Goal: Information Seeking & Learning: Learn about a topic

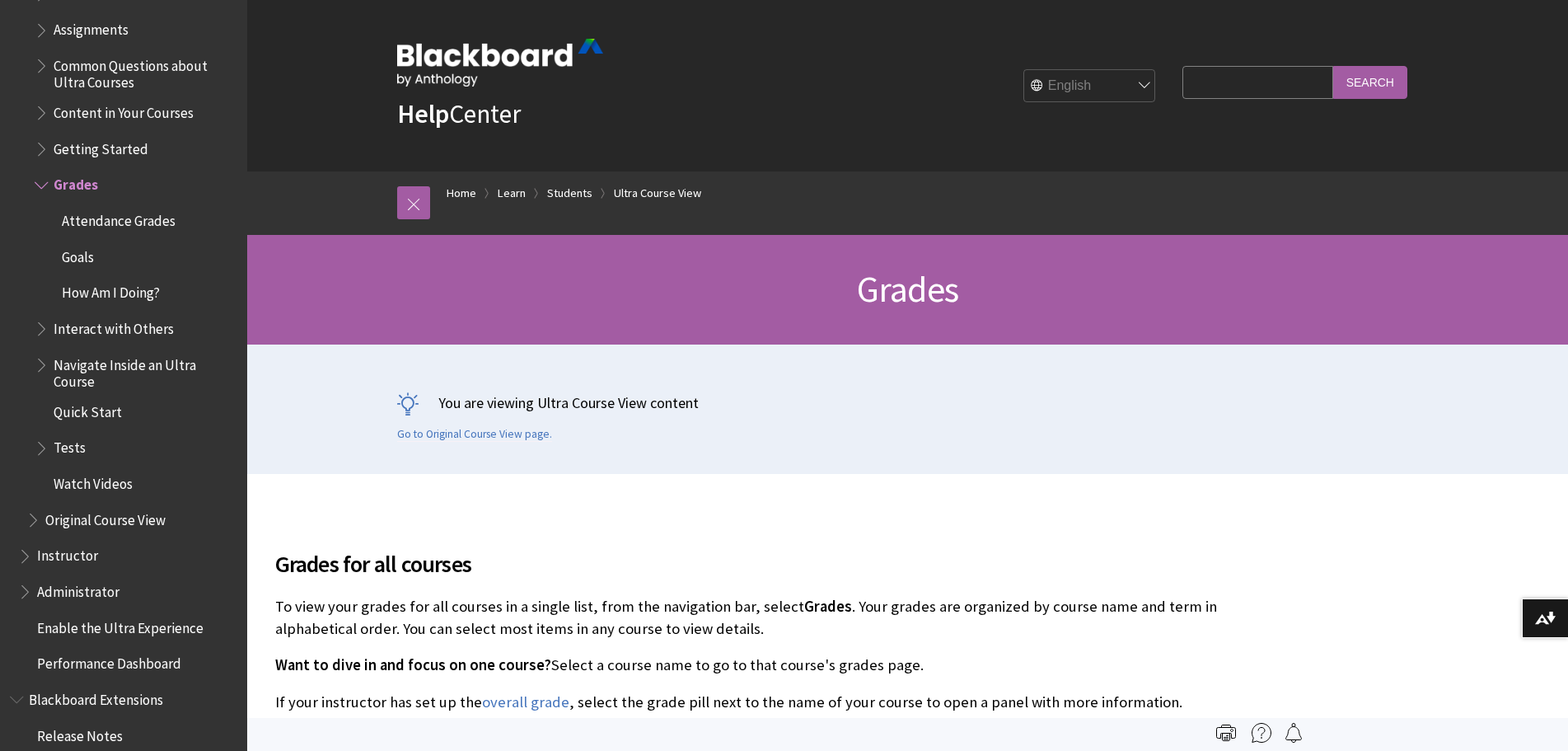
scroll to position [1820, 0]
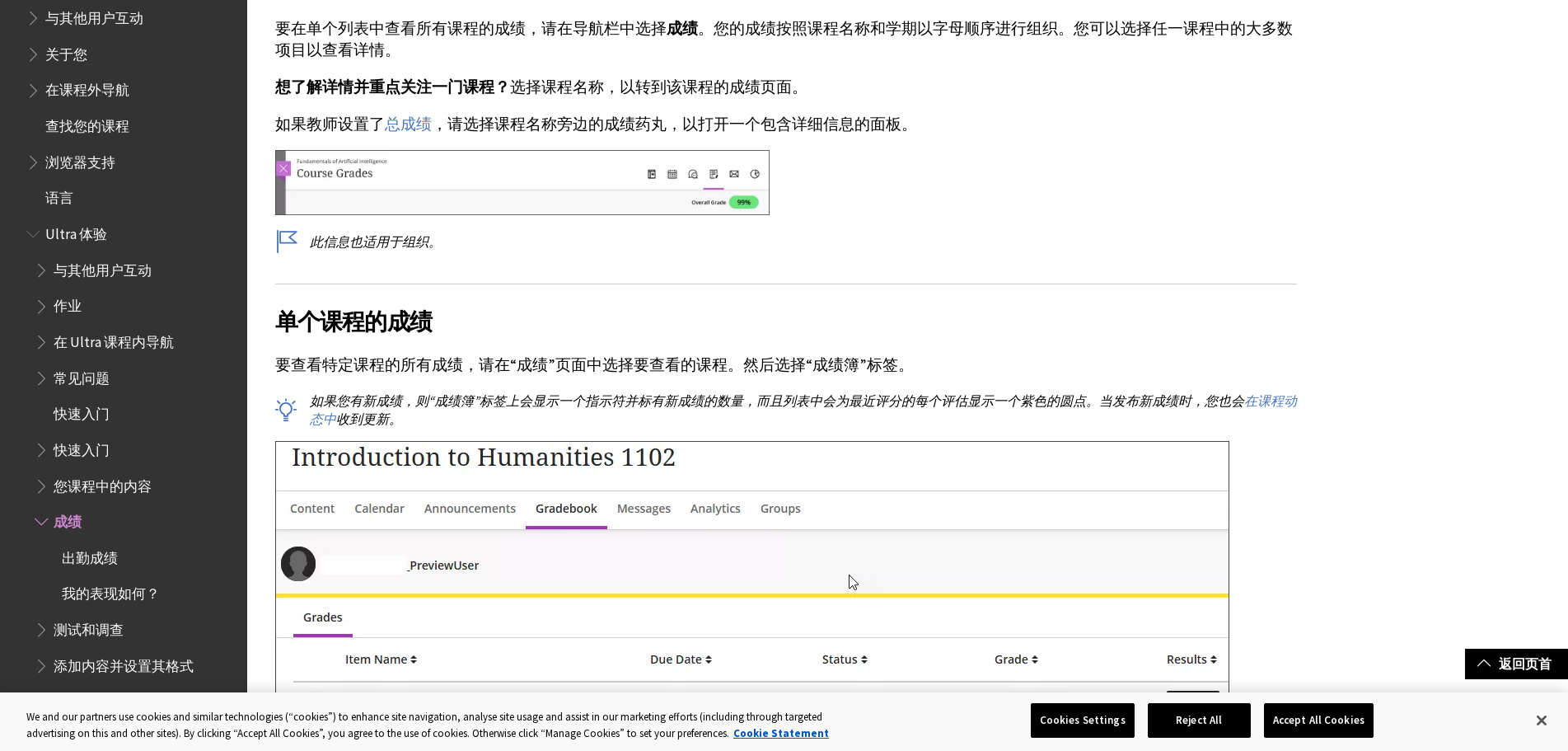
scroll to position [279, 0]
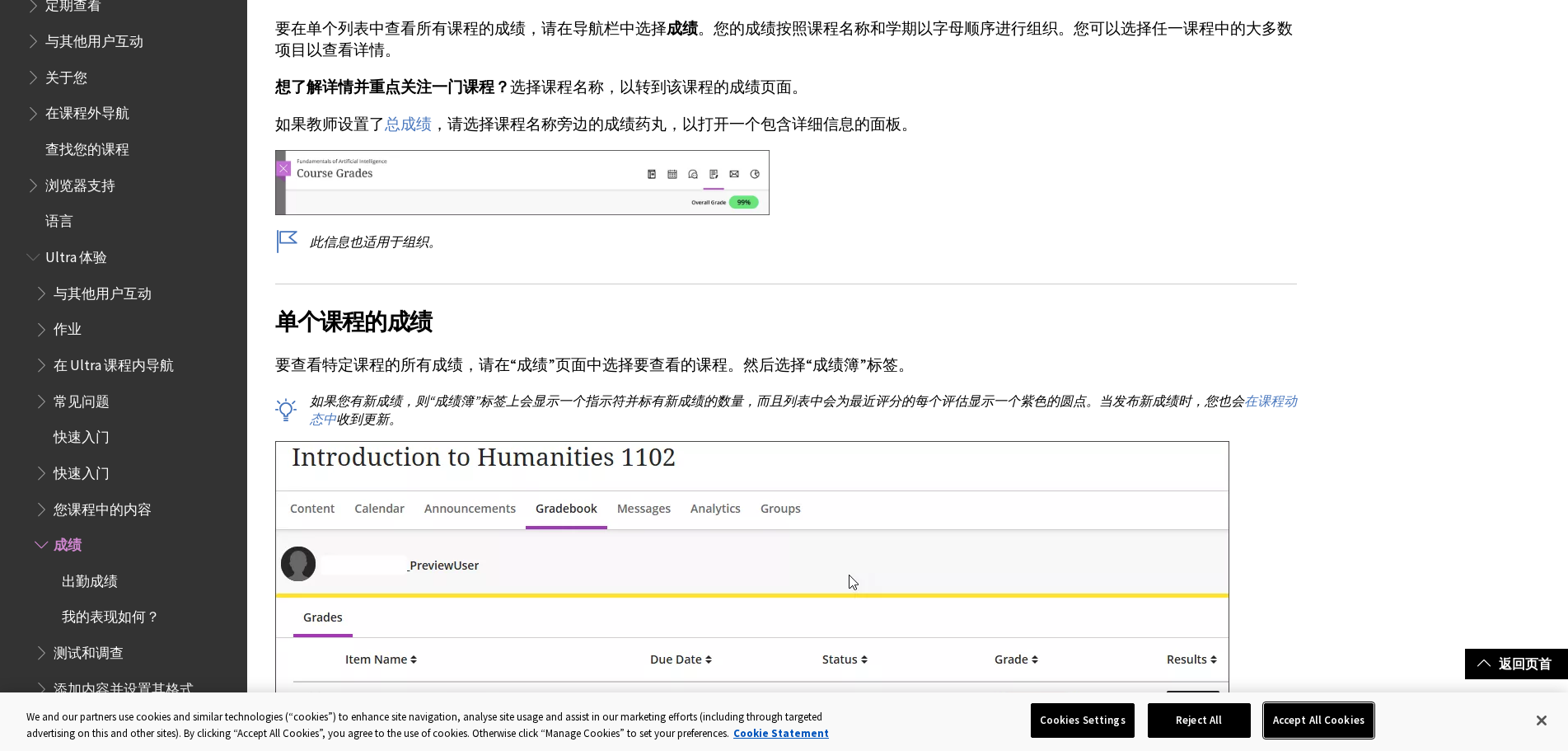
click at [1307, 723] on button "Accept All Cookies" at bounding box center [1319, 721] width 110 height 34
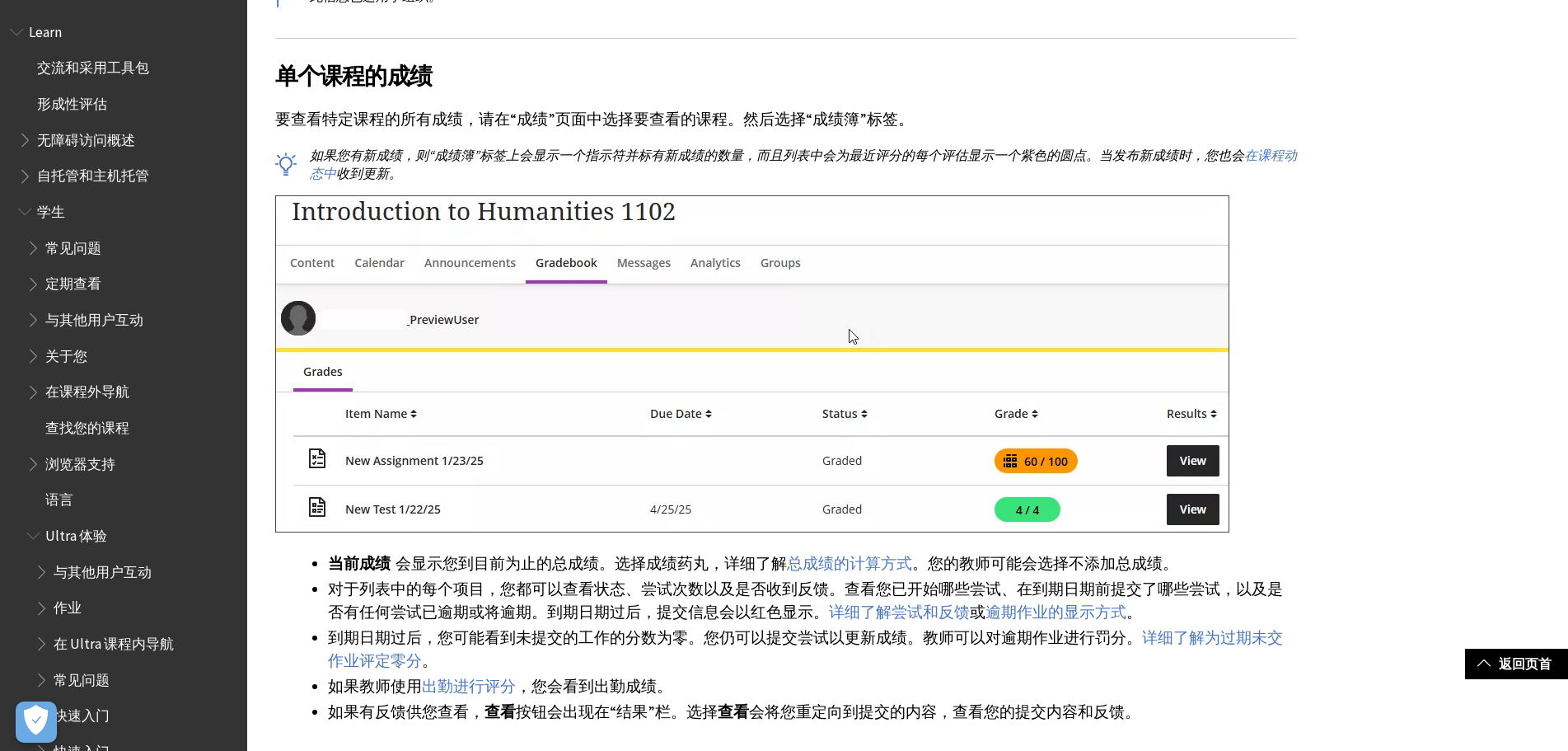
scroll to position [825, 0]
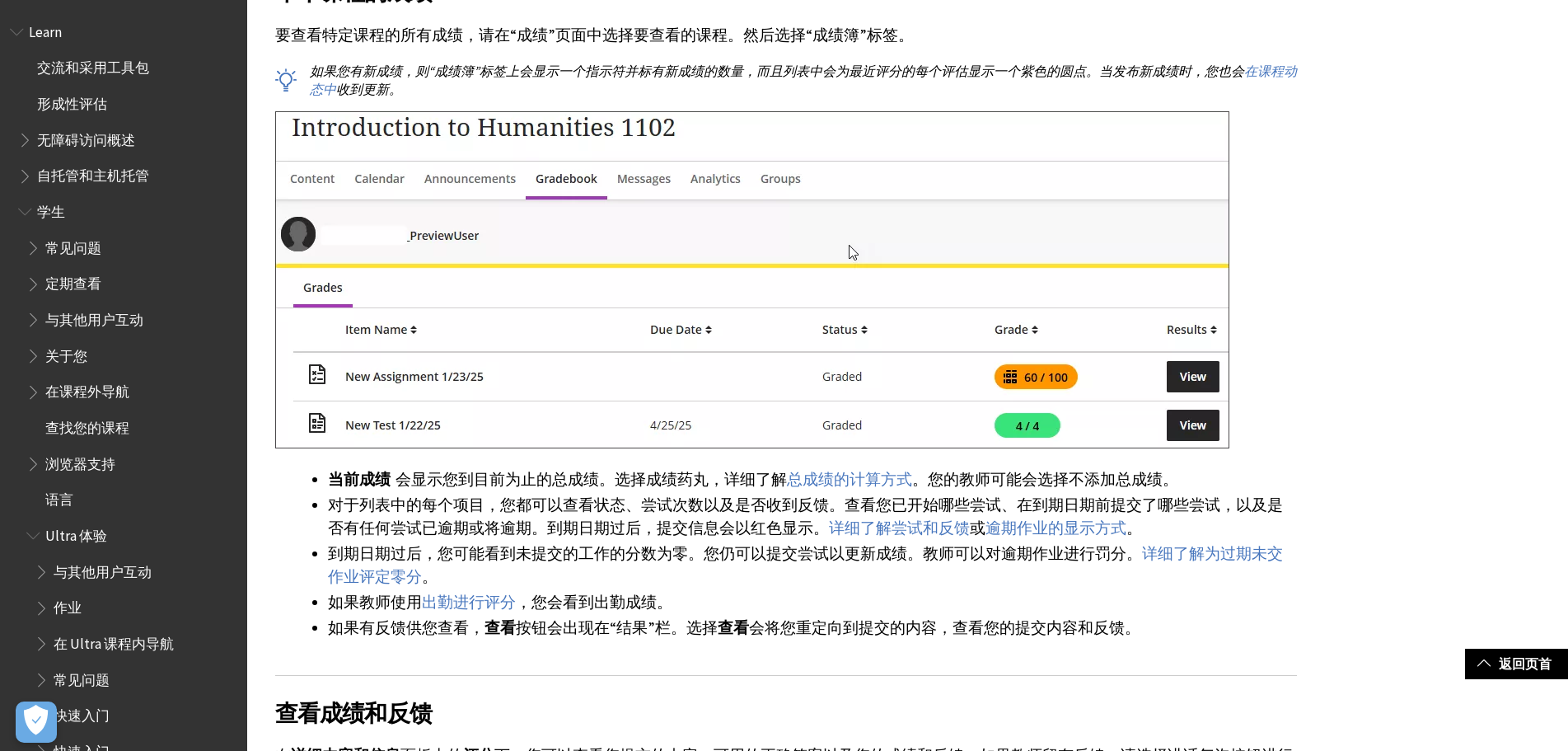
click at [1205, 370] on img at bounding box center [752, 280] width 955 height 337
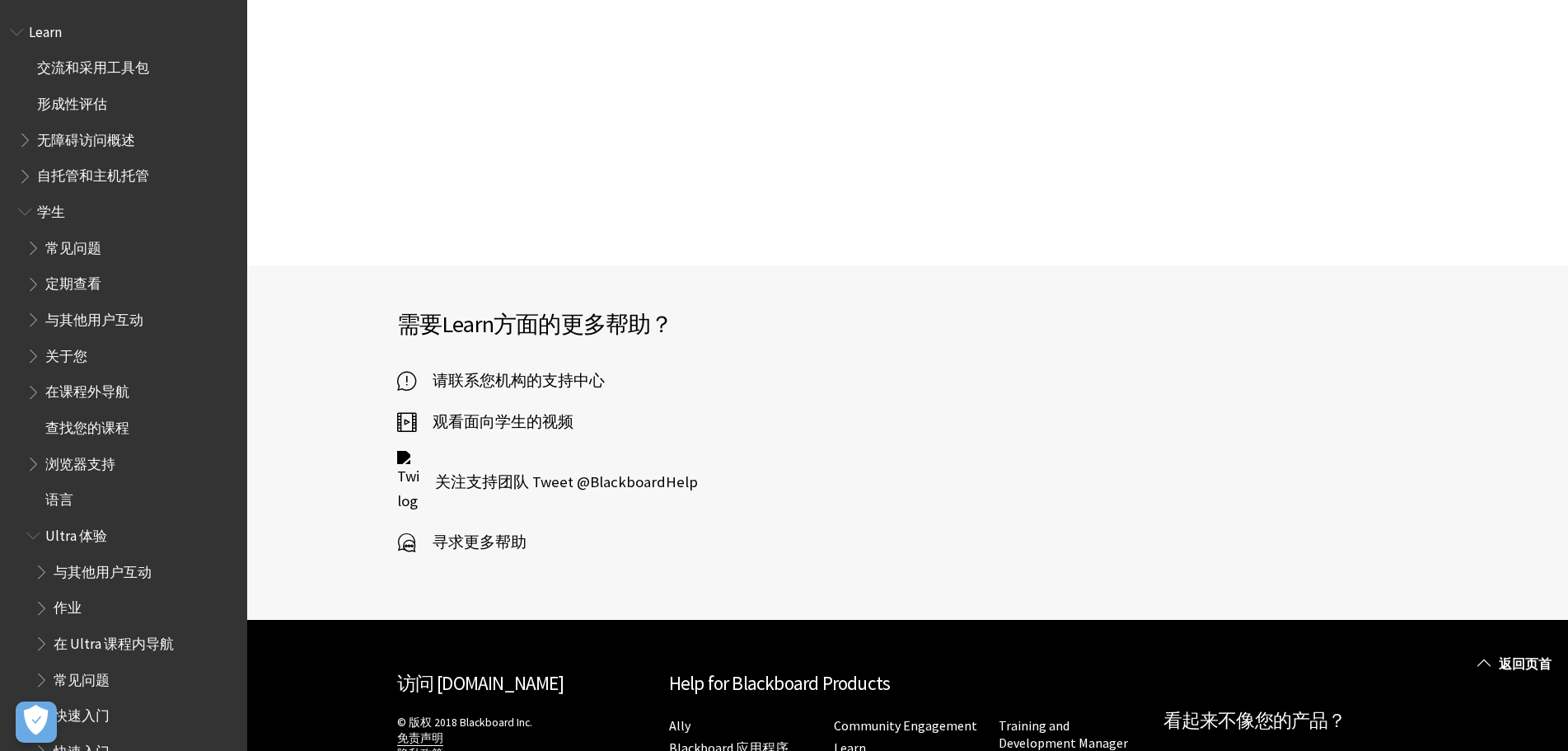
scroll to position [5278, 0]
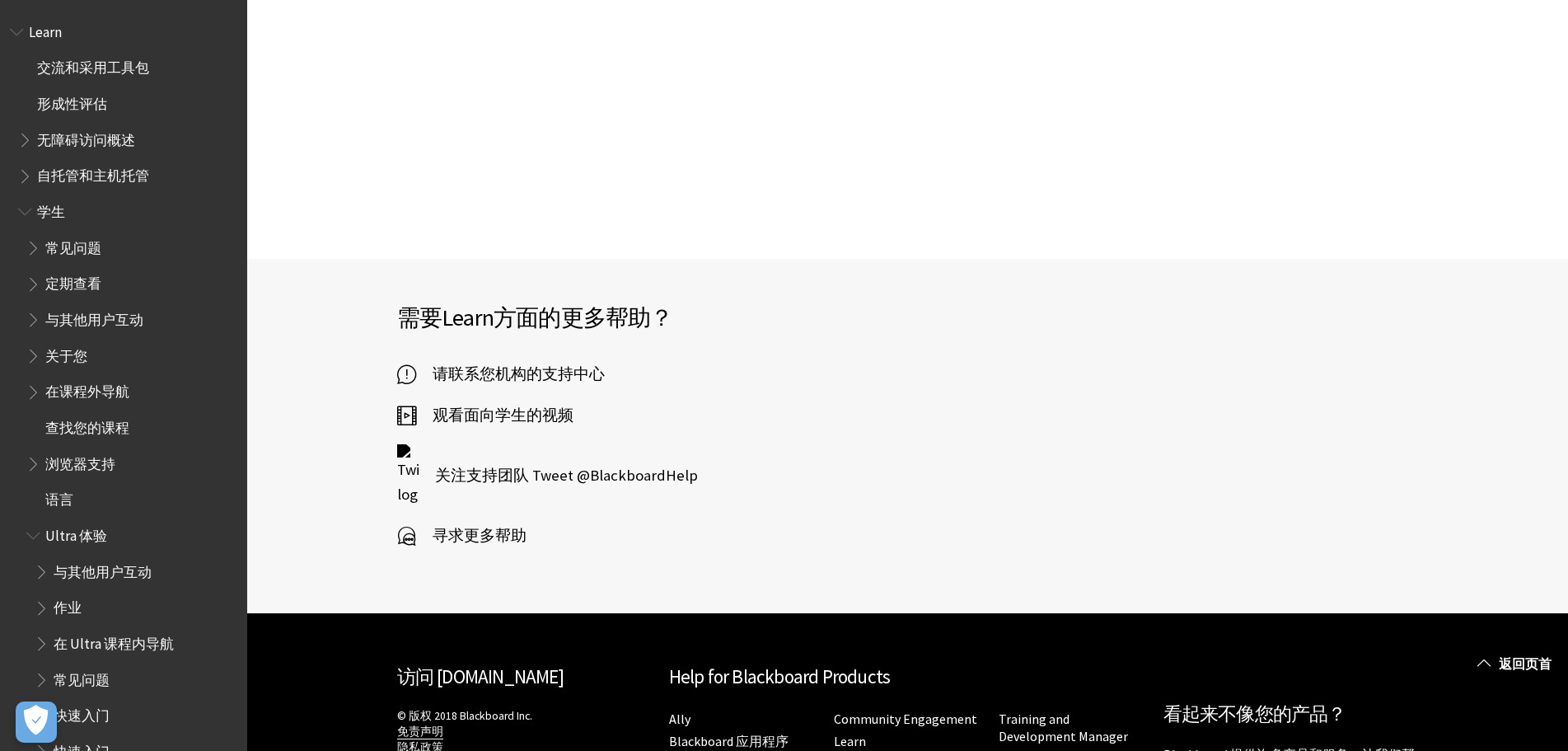
drag, startPoint x: 142, startPoint y: 428, endPoint x: 127, endPoint y: 429, distance: 15.0
click at [137, 428] on span "查找您的课程" at bounding box center [132, 427] width 211 height 28
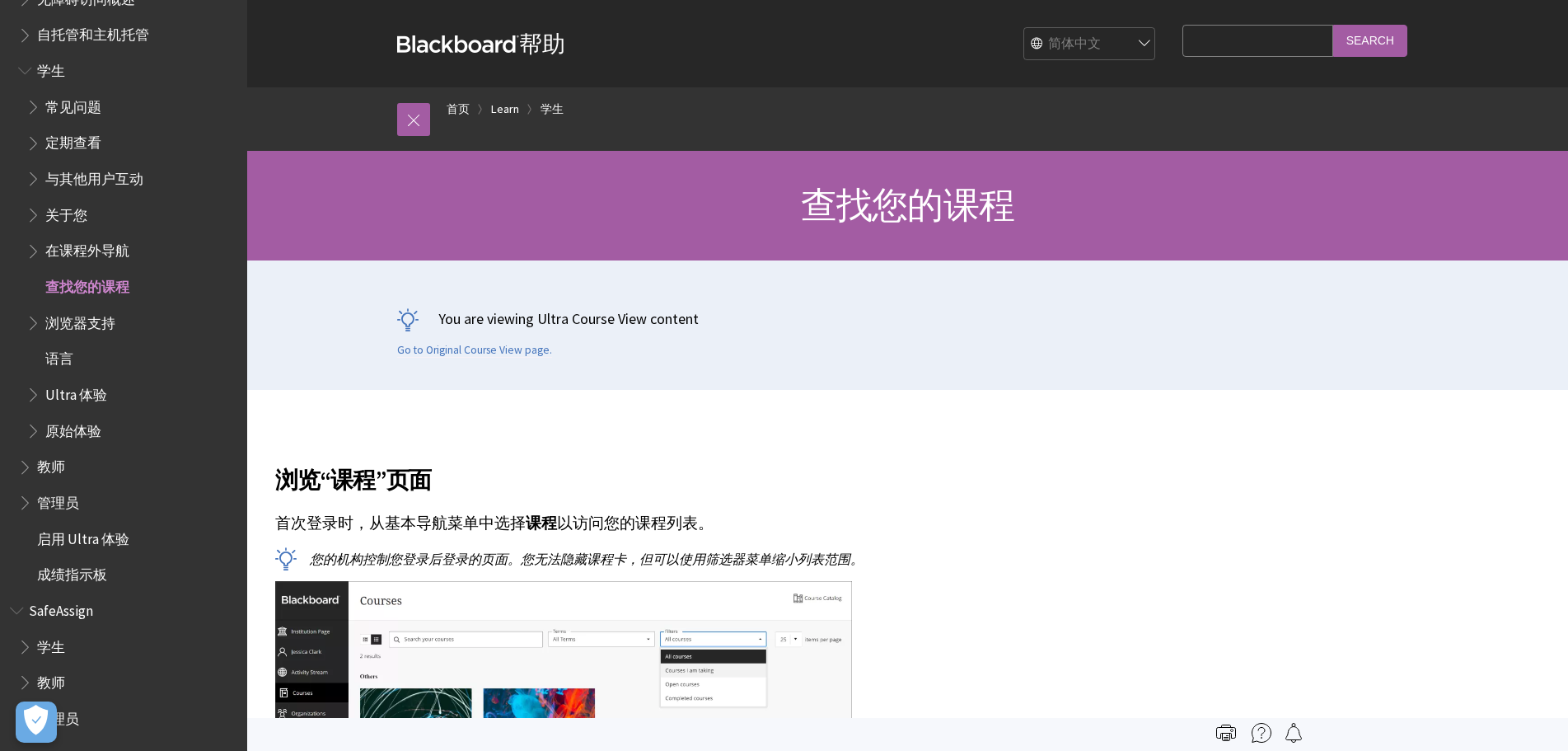
click at [1245, 51] on input "Search Query" at bounding box center [1257, 40] width 150 height 32
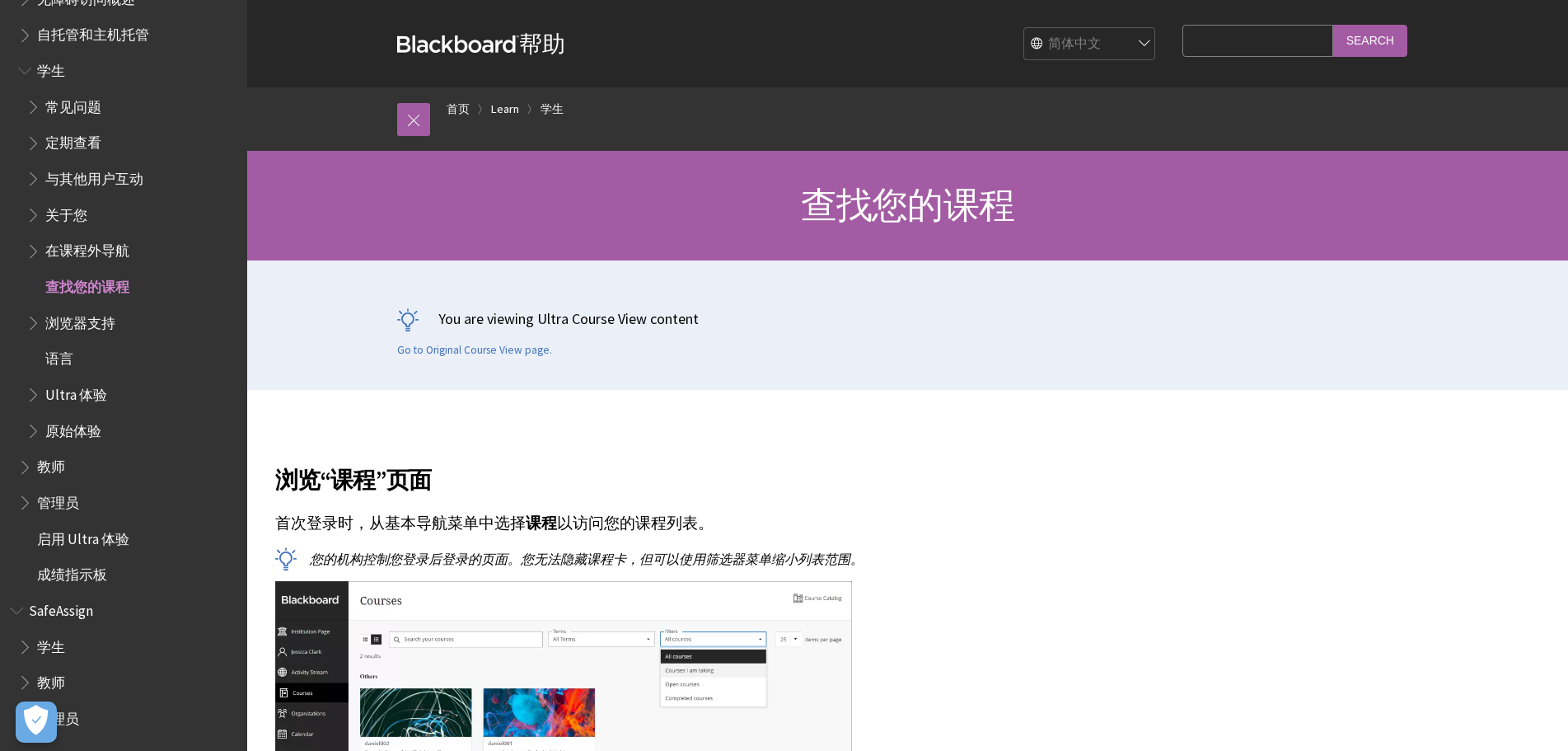
scroll to position [165, 0]
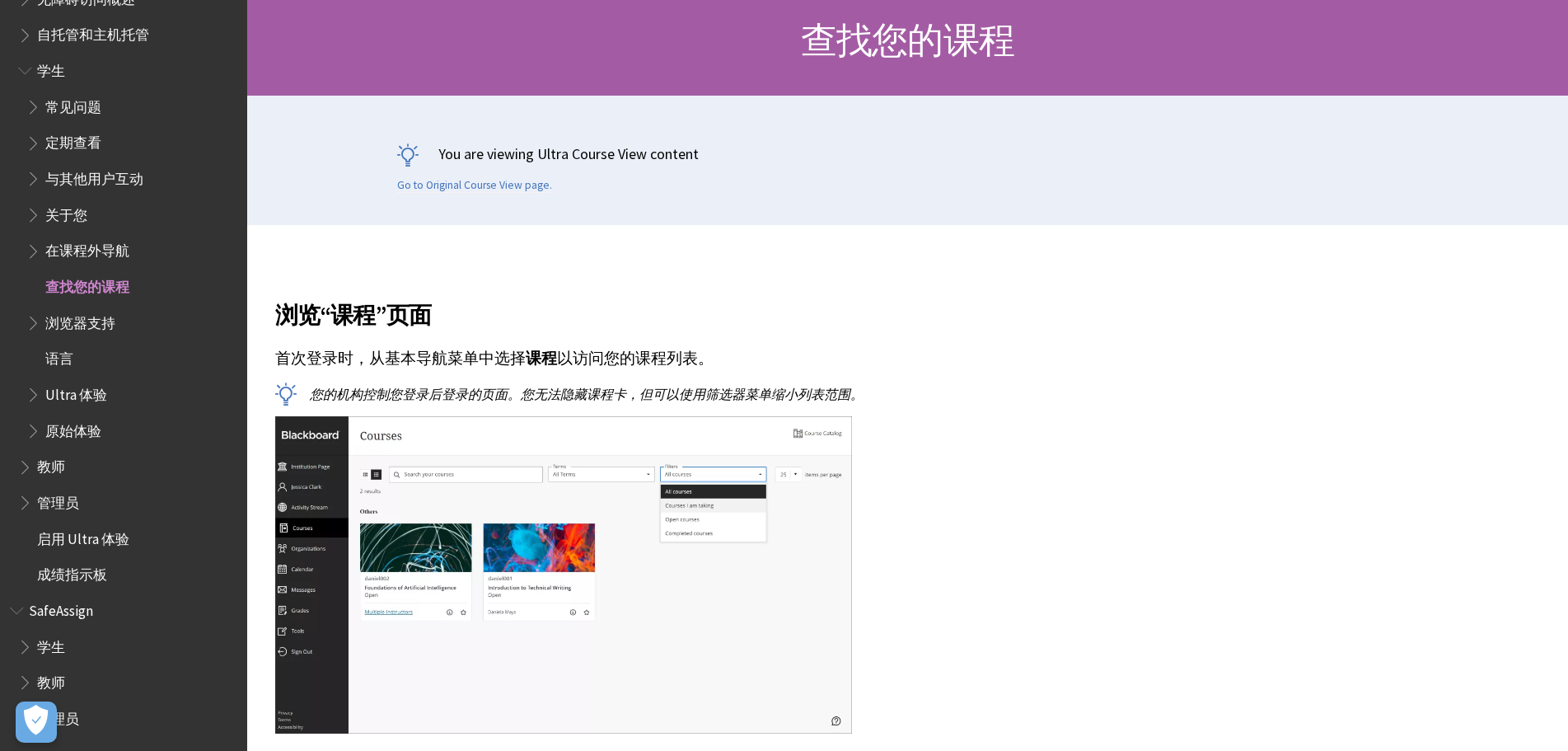
click at [673, 592] on img at bounding box center [564, 575] width 577 height 318
click at [678, 577] on img at bounding box center [564, 575] width 577 height 318
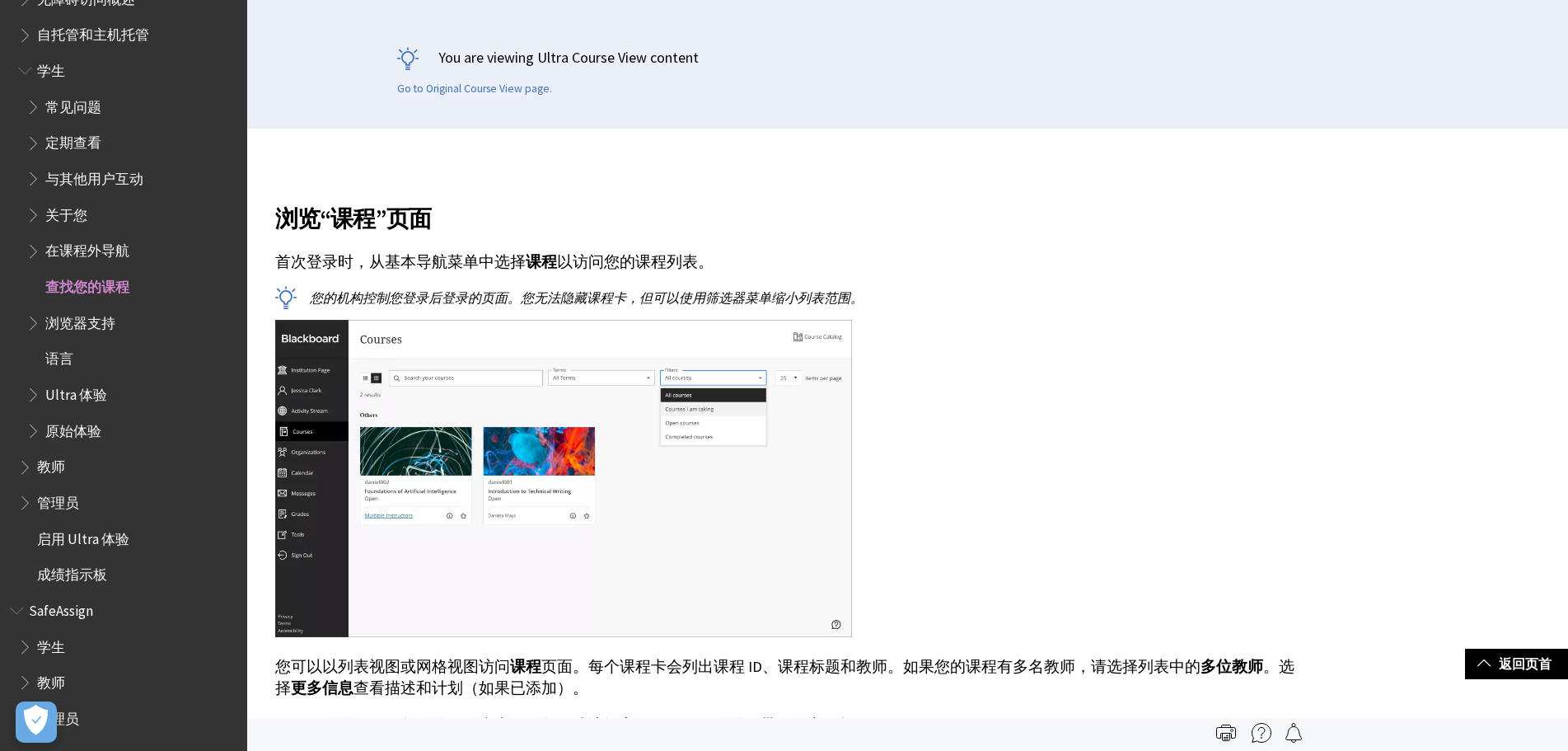
scroll to position [0, 0]
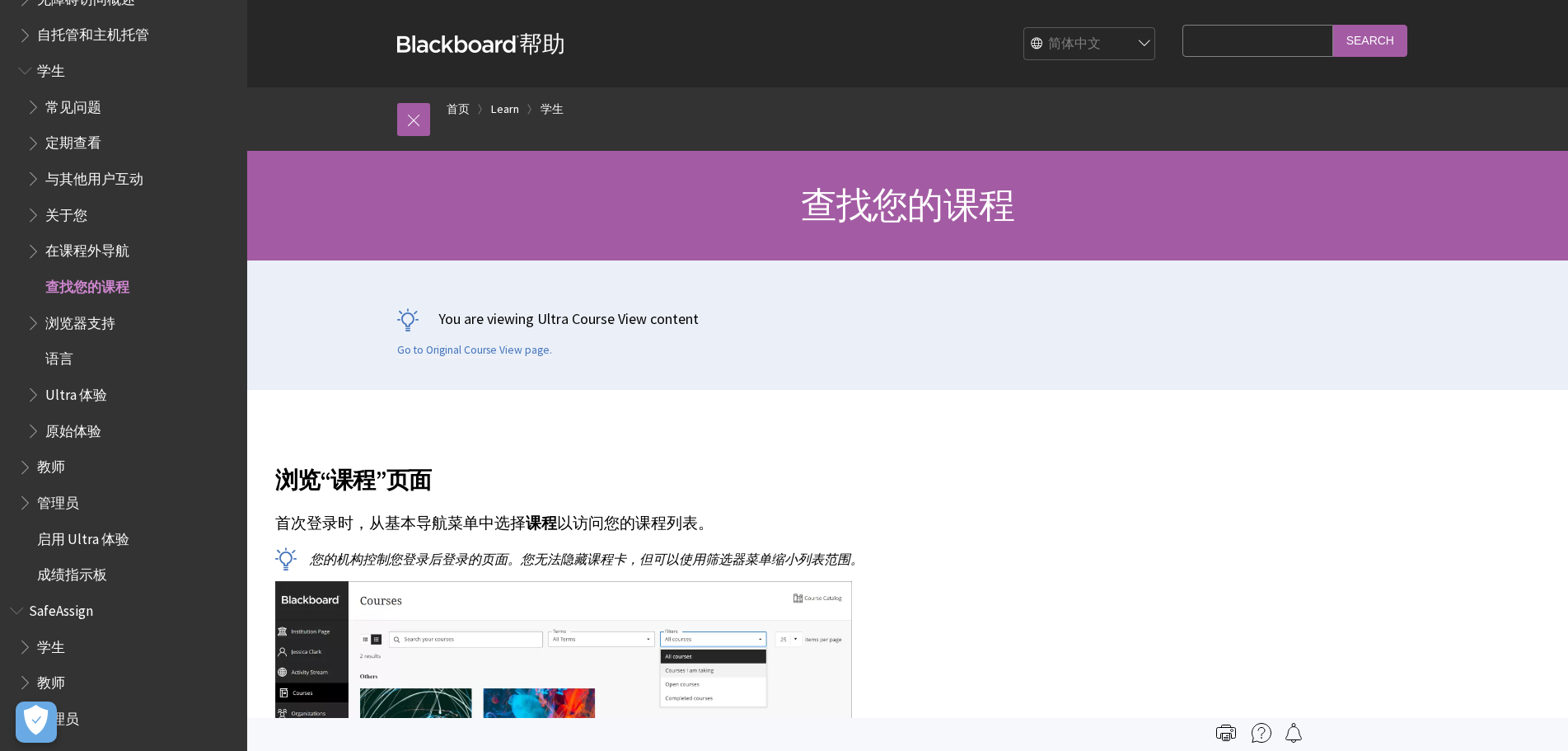
click at [1248, 36] on input "Search Query" at bounding box center [1257, 40] width 150 height 32
type input "d"
type input "food science"
click at [1334, 25] on input "Search" at bounding box center [1371, 40] width 74 height 32
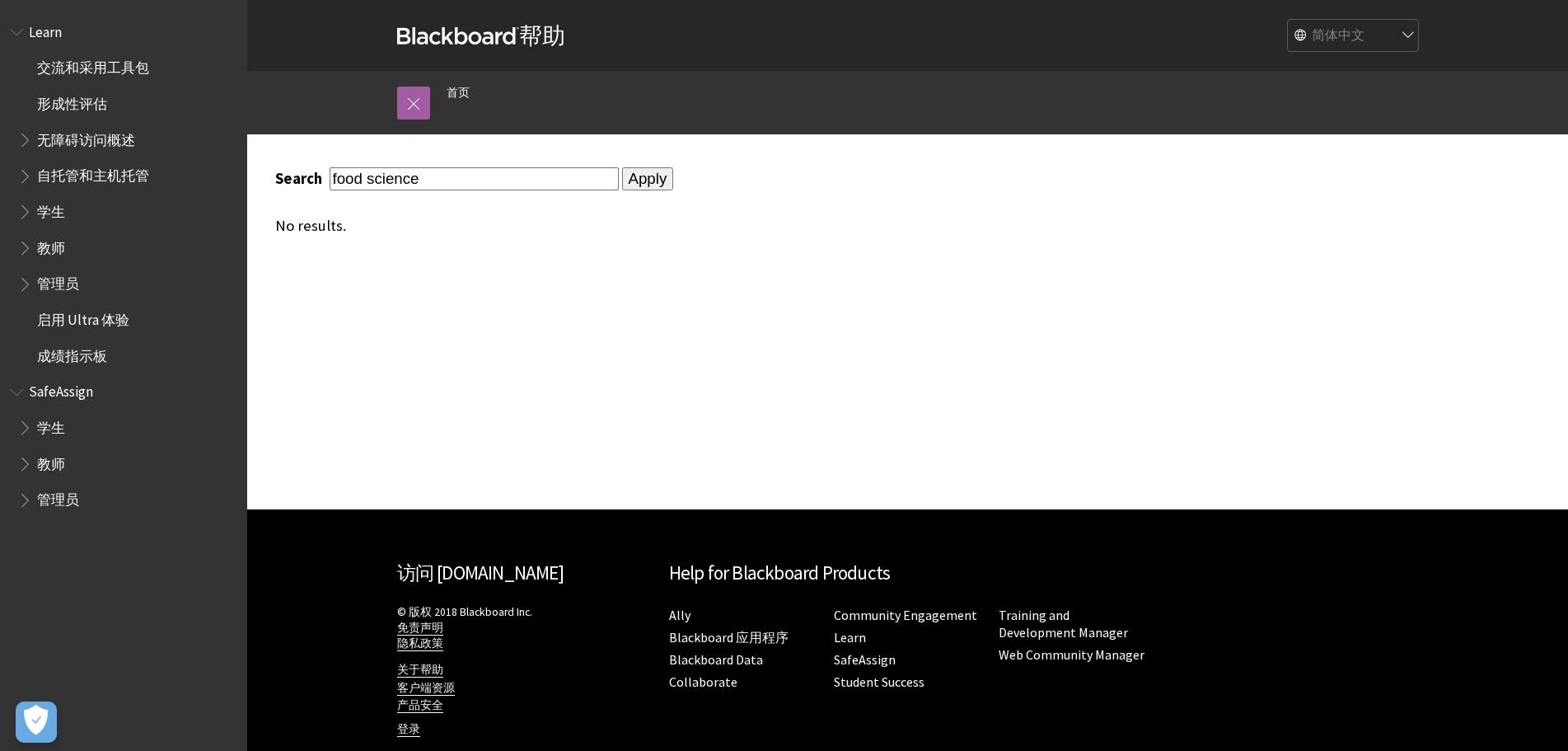
drag, startPoint x: 449, startPoint y: 178, endPoint x: 268, endPoint y: 163, distance: 181.6
click at [268, 163] on div "Search food science Apply No results." at bounding box center [787, 201] width 1055 height 133
type input "laiyi wei"
click at [622, 167] on input "Apply" at bounding box center [648, 179] width 52 height 23
click at [624, 179] on input "Apply" at bounding box center [648, 179] width 52 height 23
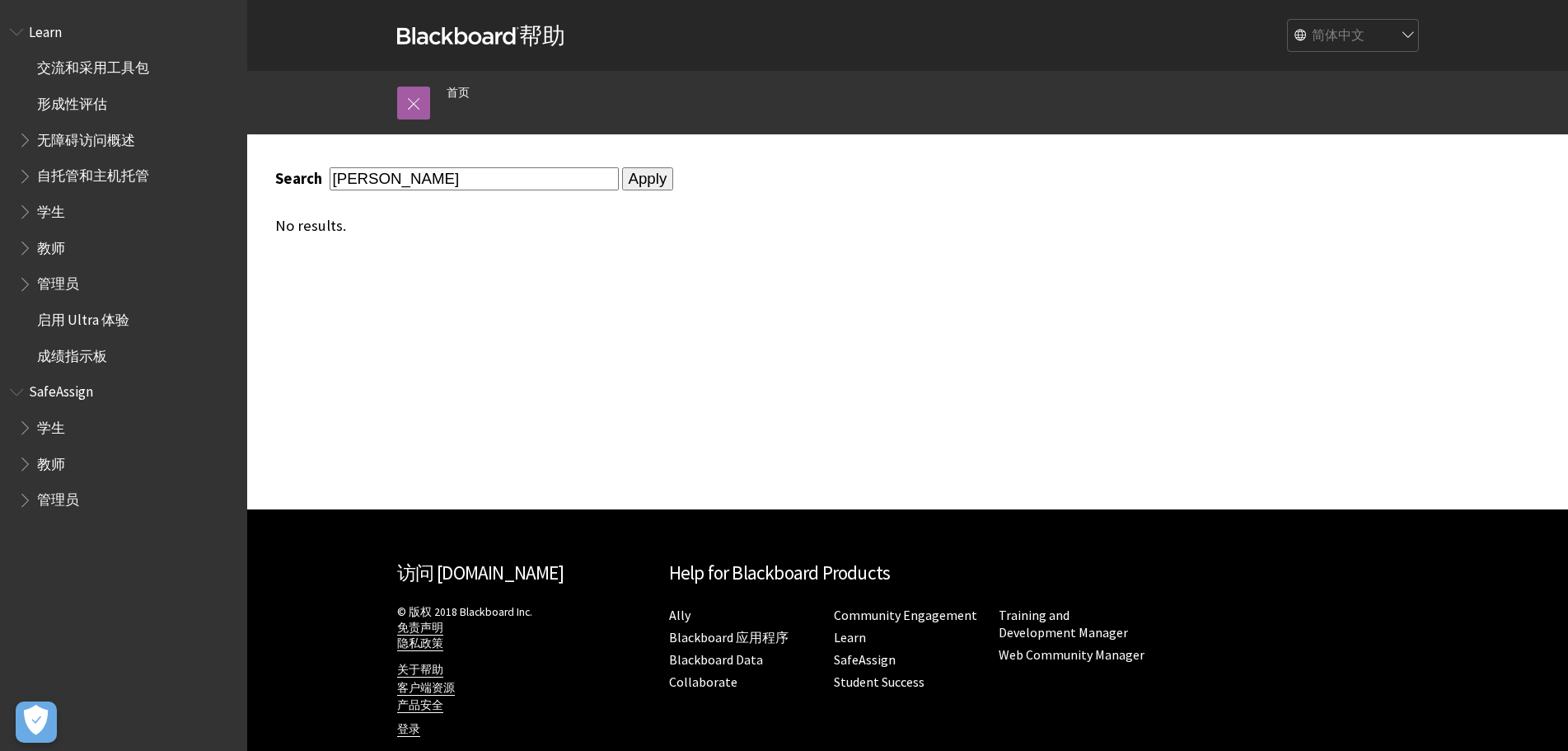
click at [45, 211] on span "学生" at bounding box center [51, 209] width 28 height 22
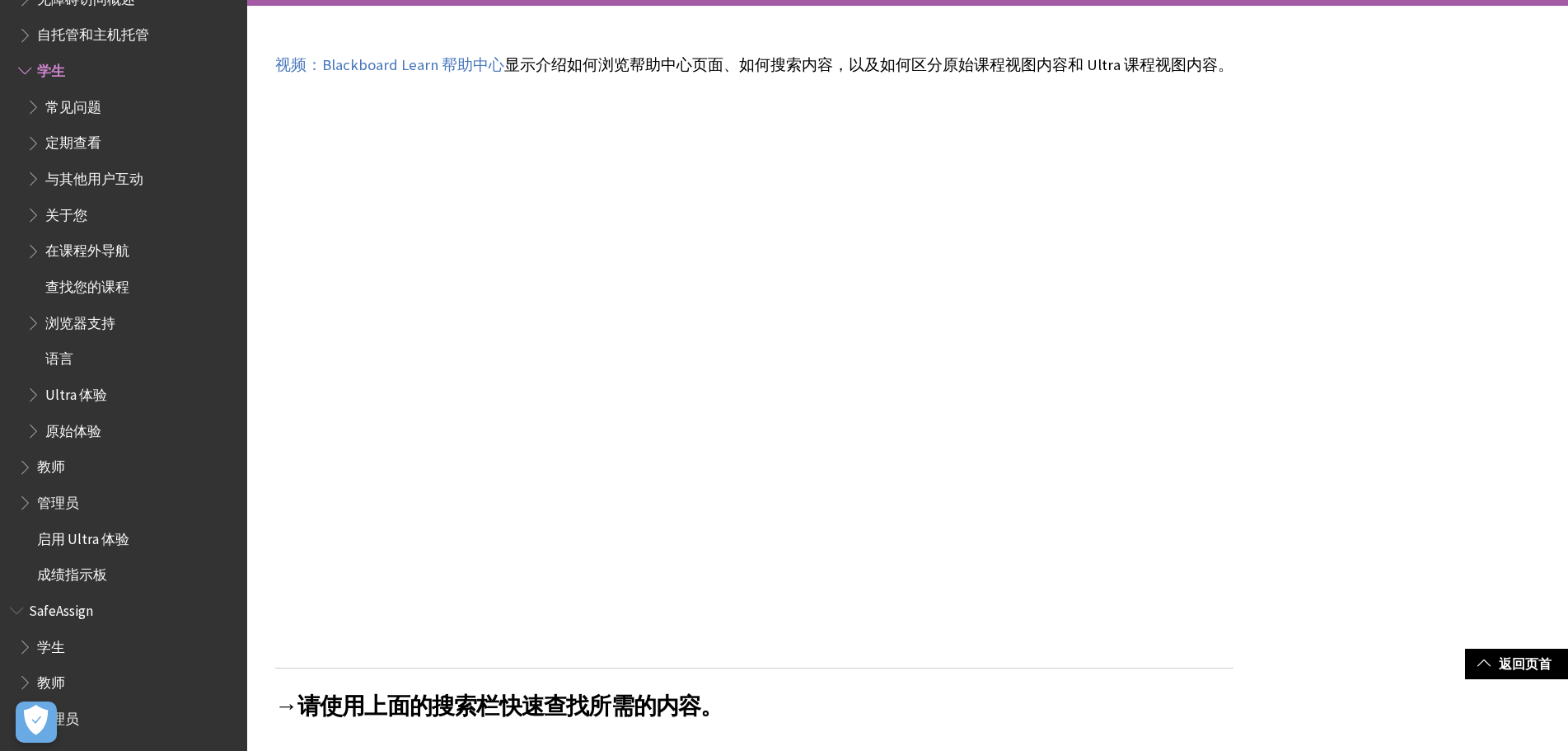
scroll to position [247, 0]
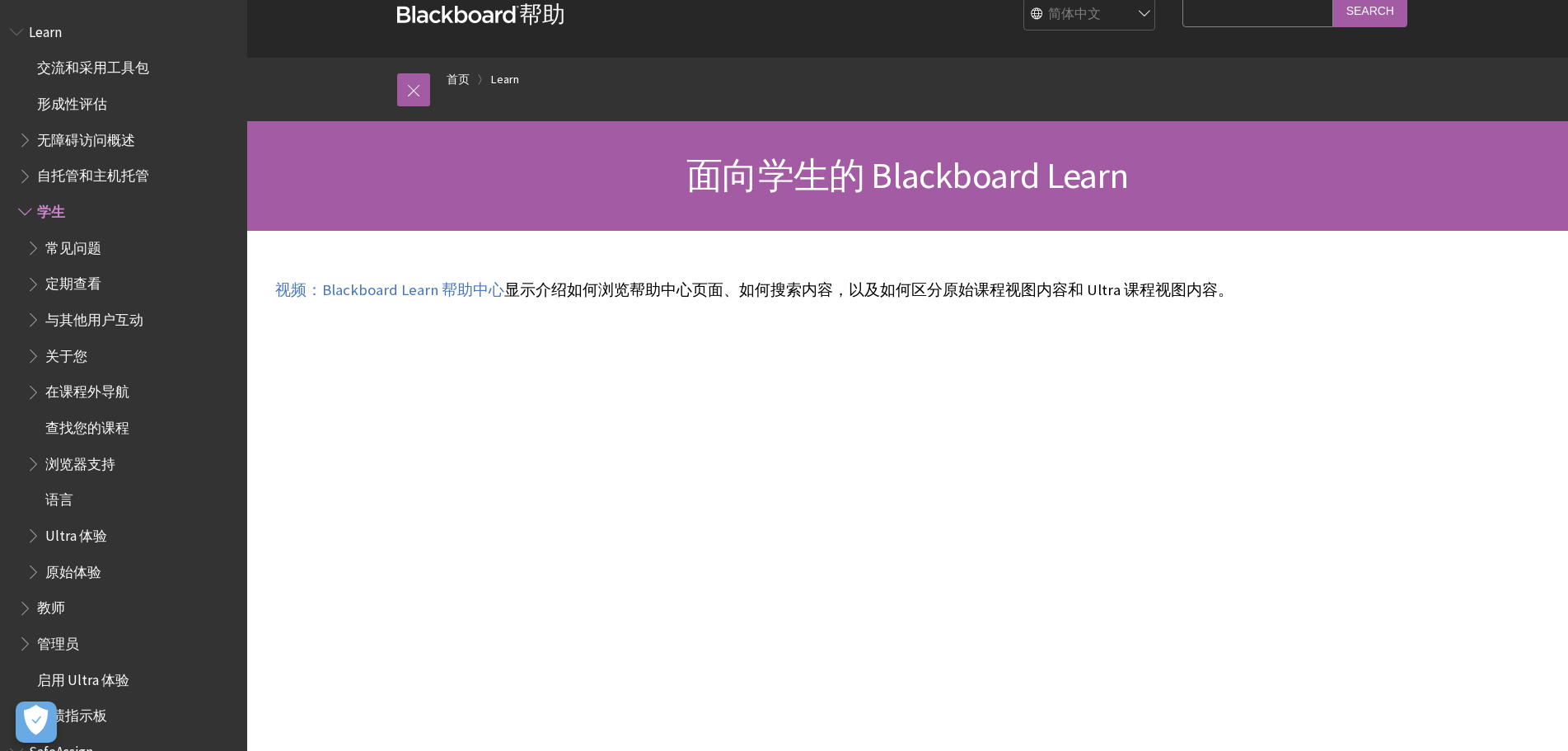
scroll to position [0, 0]
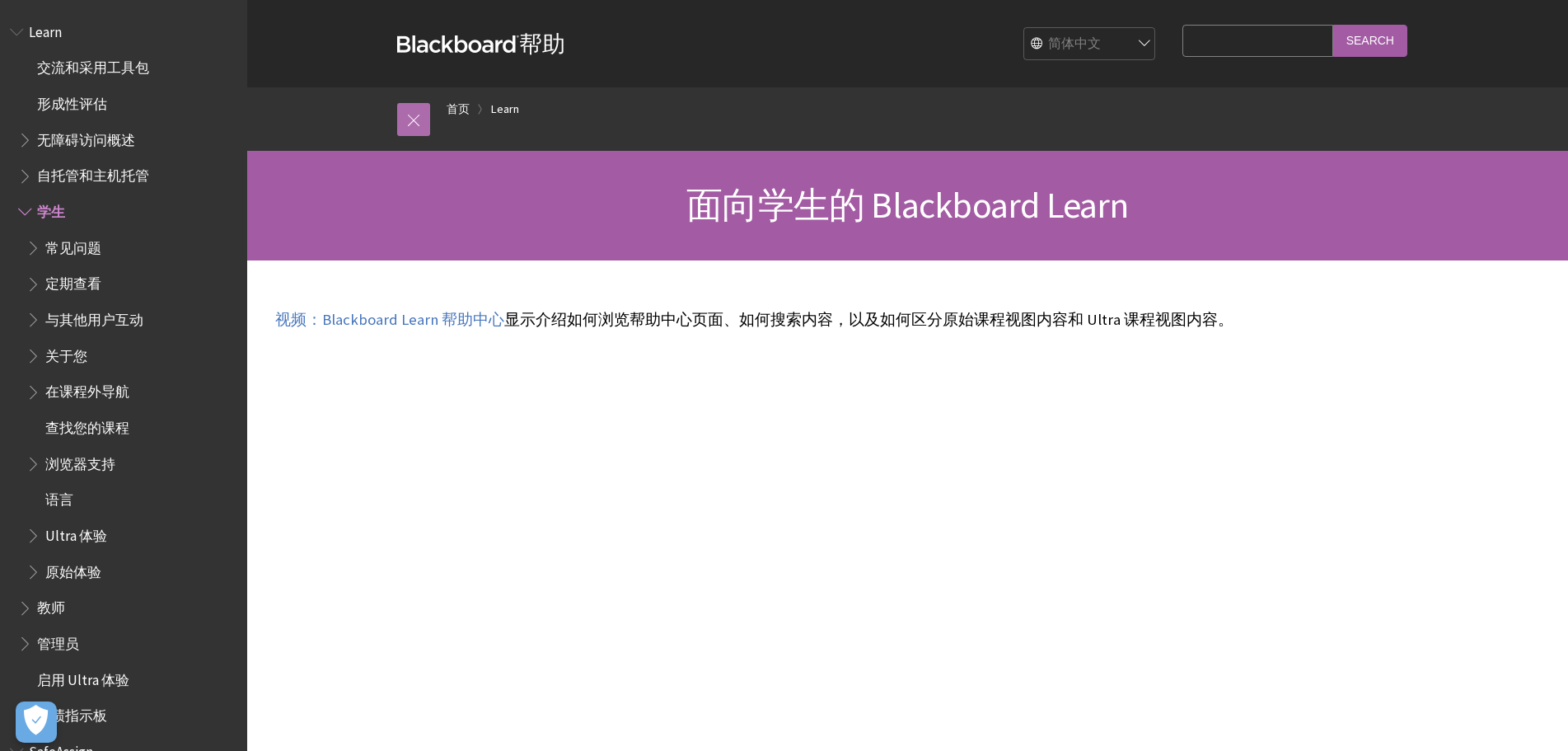
click at [408, 116] on link at bounding box center [413, 119] width 33 height 33
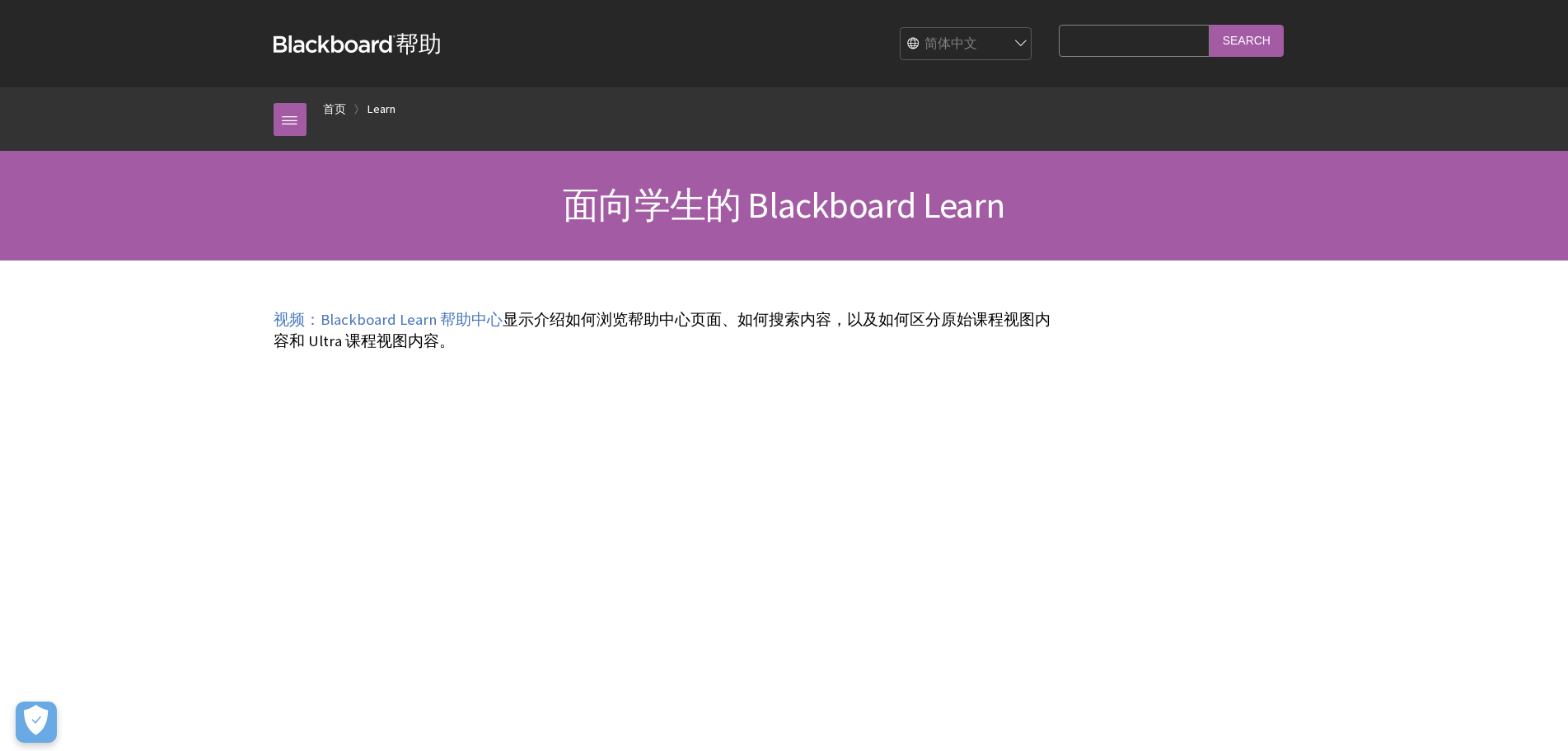
click at [1137, 31] on input "Search Query" at bounding box center [1134, 40] width 150 height 32
type input "grades"
click at [1209, 25] on input "Search" at bounding box center [1246, 40] width 74 height 32
click at [1246, 39] on input "Search" at bounding box center [1246, 40] width 74 height 32
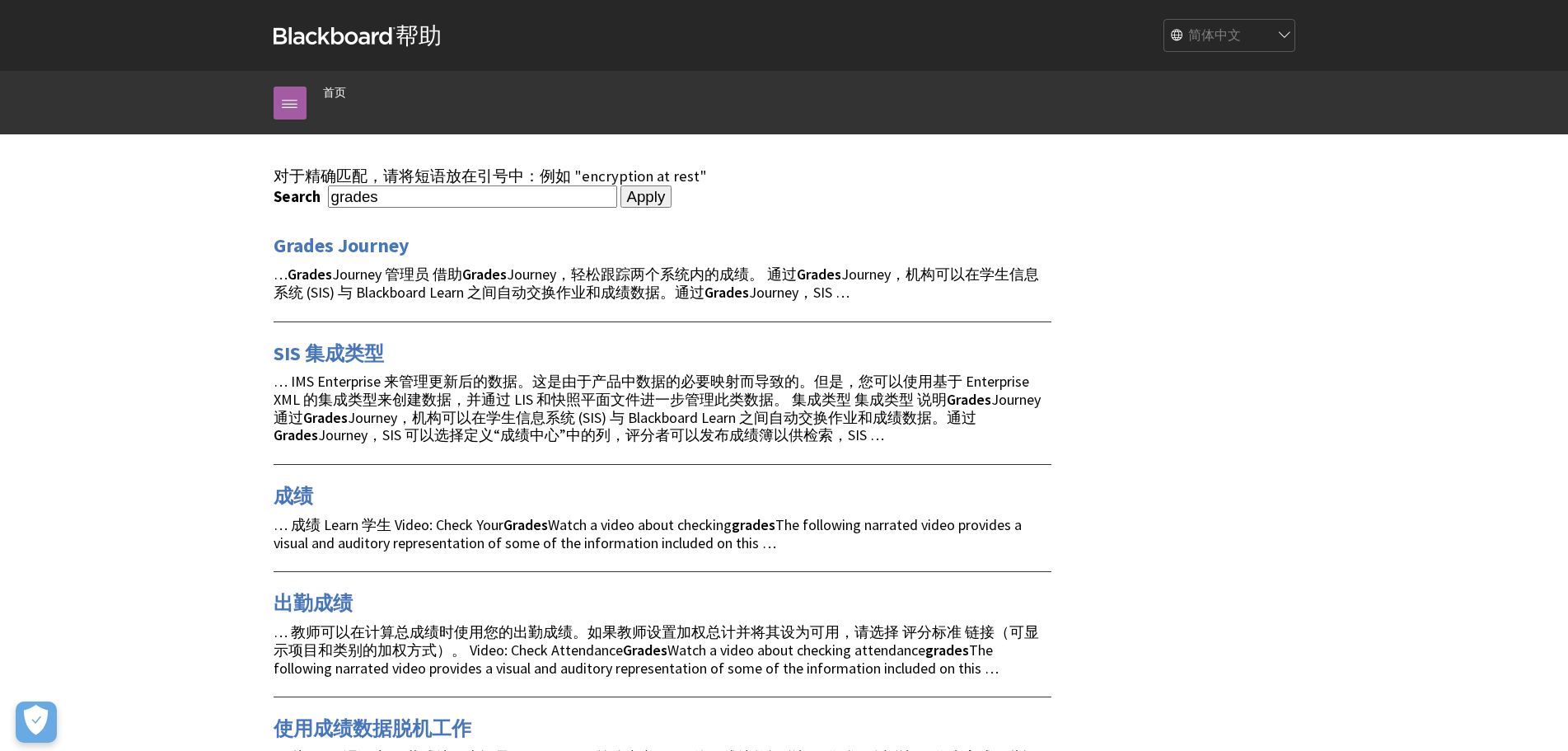
click at [626, 202] on input "Apply" at bounding box center [646, 197] width 52 height 23
click at [409, 202] on input "grades" at bounding box center [472, 197] width 289 height 22
type input "grades [PERSON_NAME]"
click at [620, 185] on input "Apply" at bounding box center [646, 197] width 52 height 23
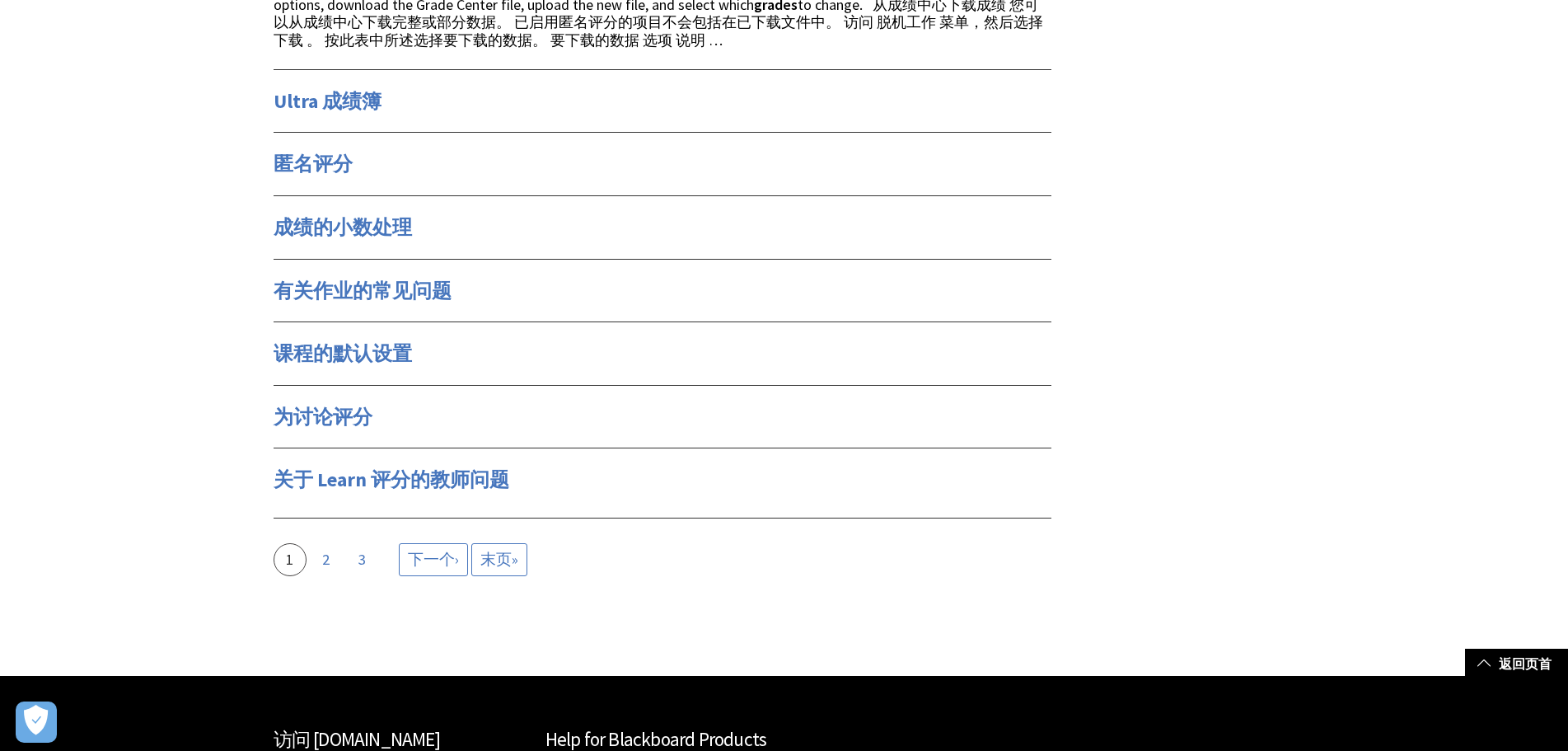
scroll to position [1651, 0]
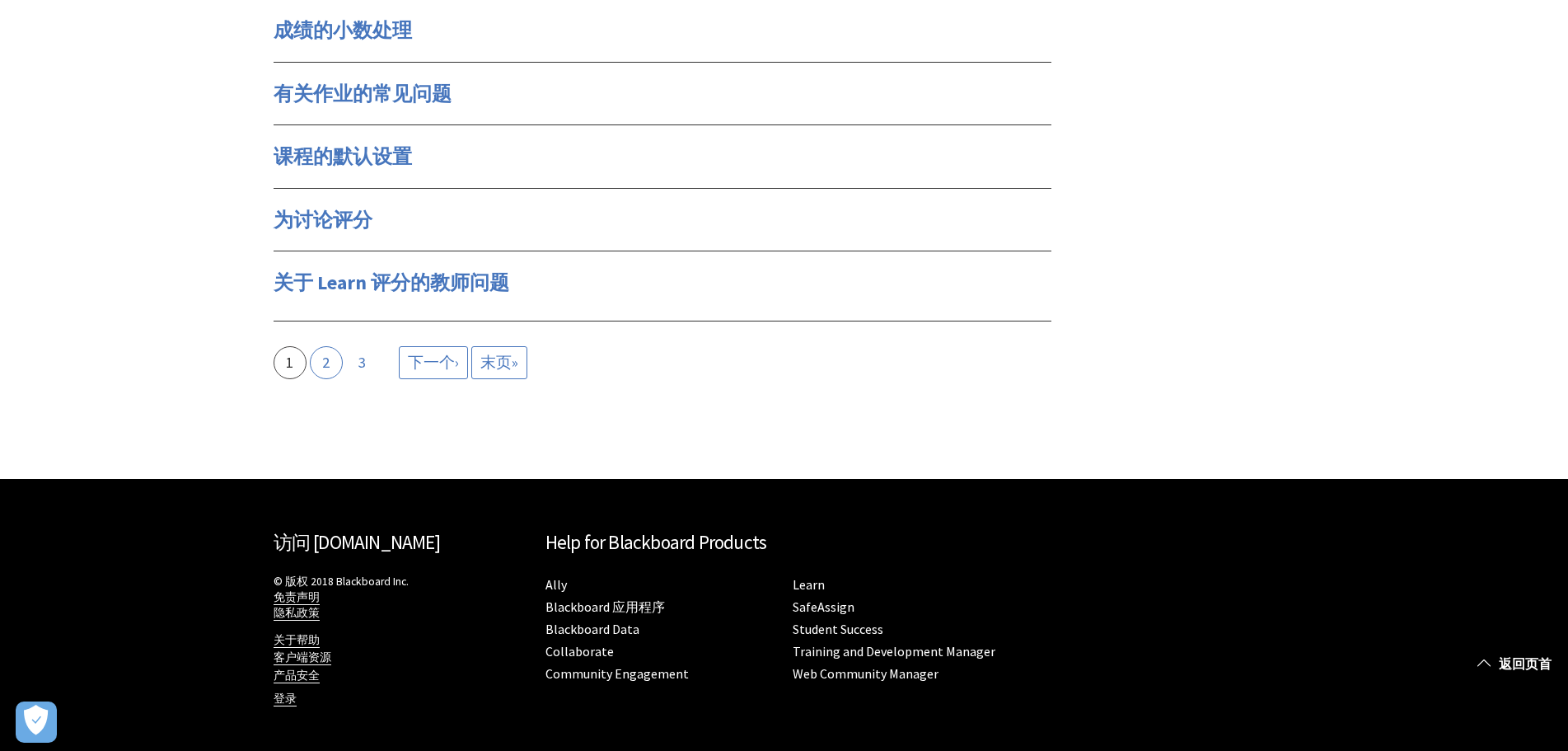
click at [327, 368] on link "Page 2" at bounding box center [326, 363] width 33 height 33
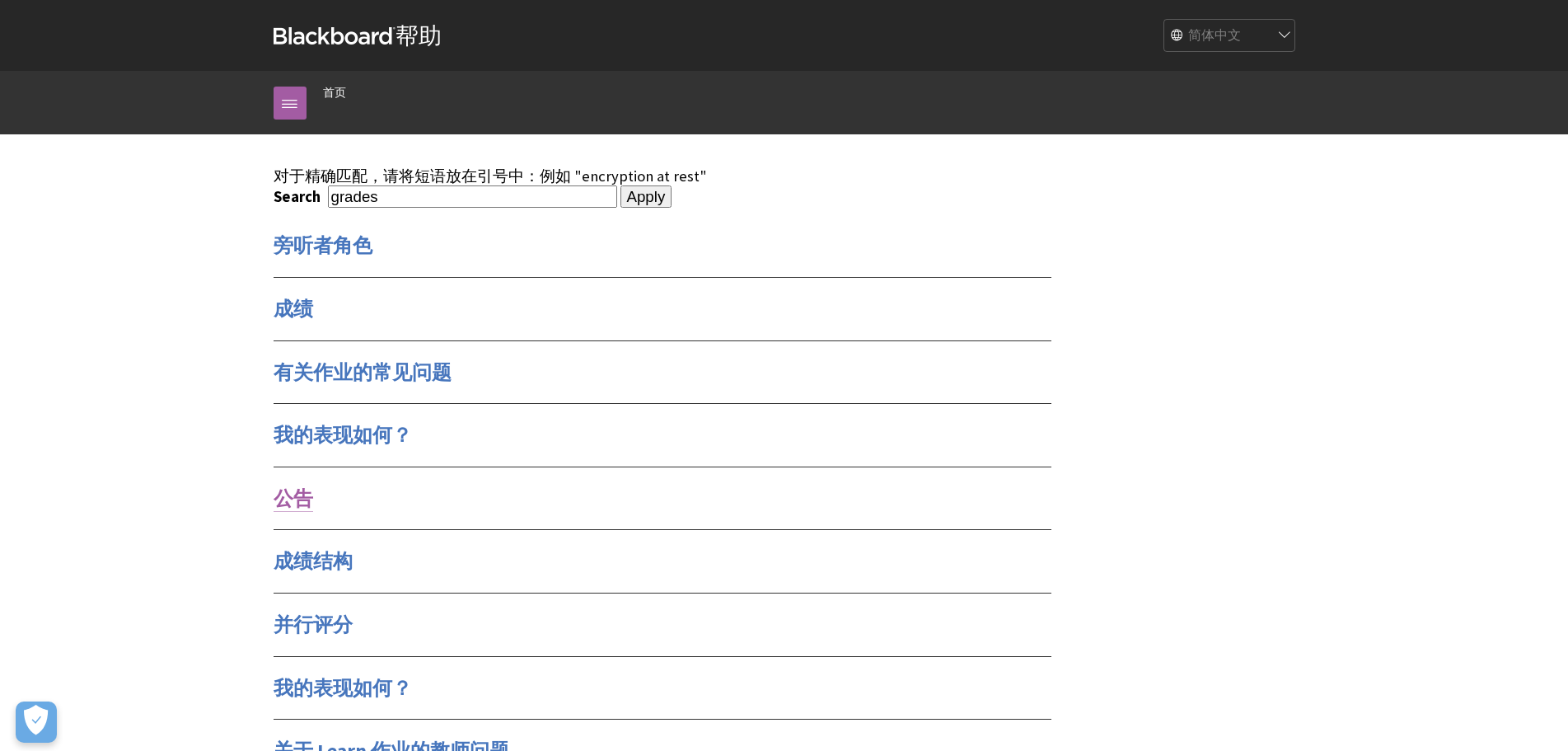
click at [299, 494] on link "公告" at bounding box center [293, 499] width 39 height 27
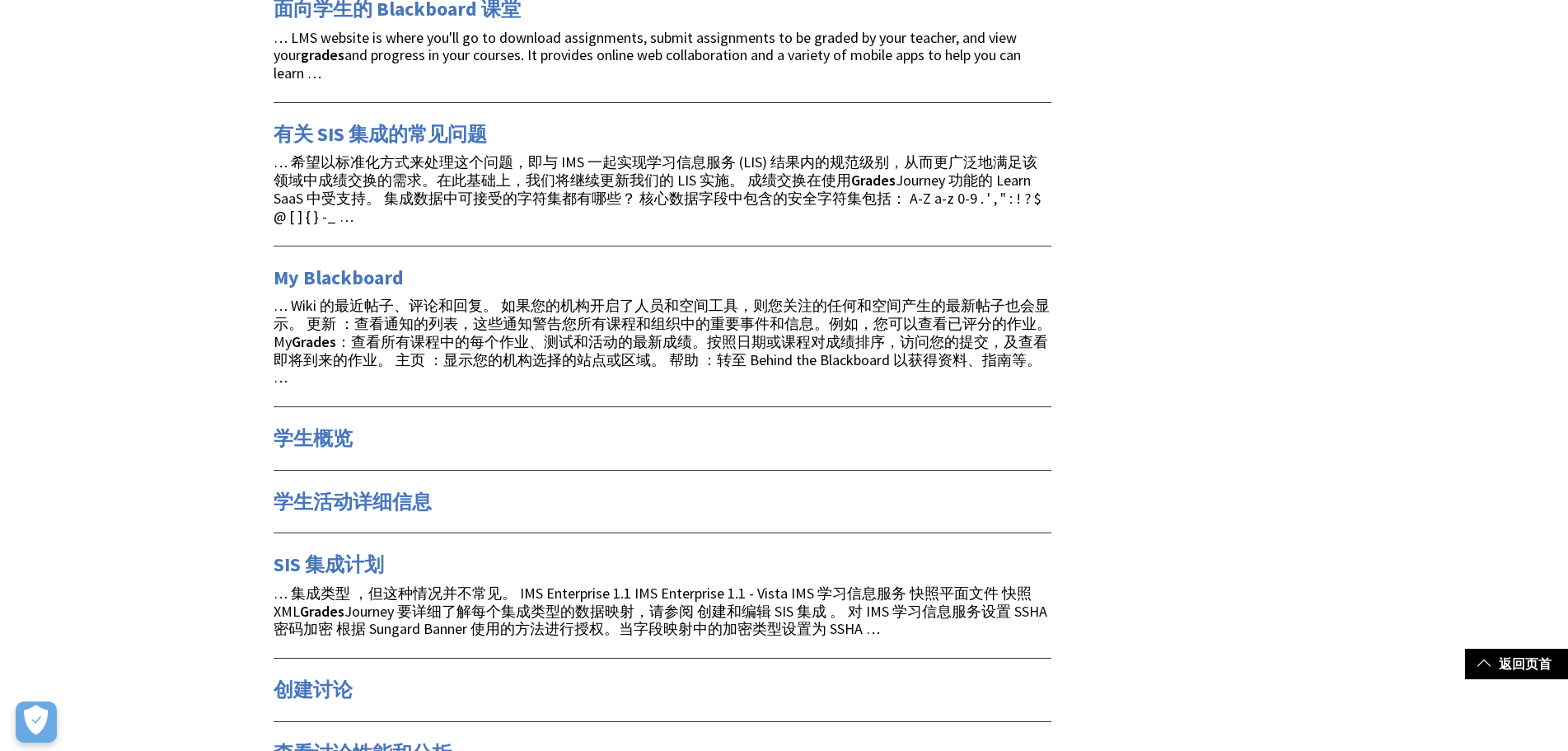
scroll to position [1072, 0]
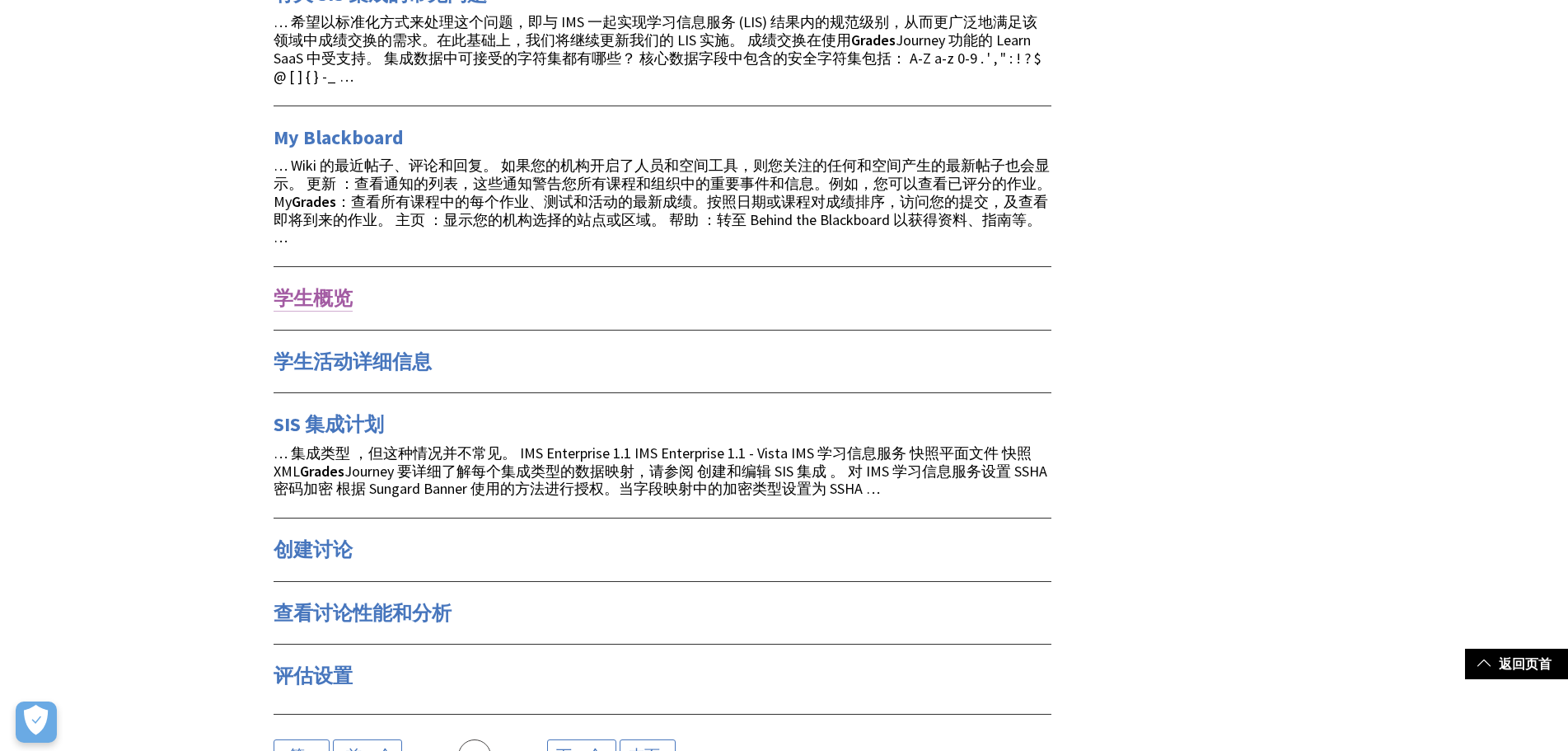
click at [294, 295] on link "学生概览" at bounding box center [313, 298] width 79 height 27
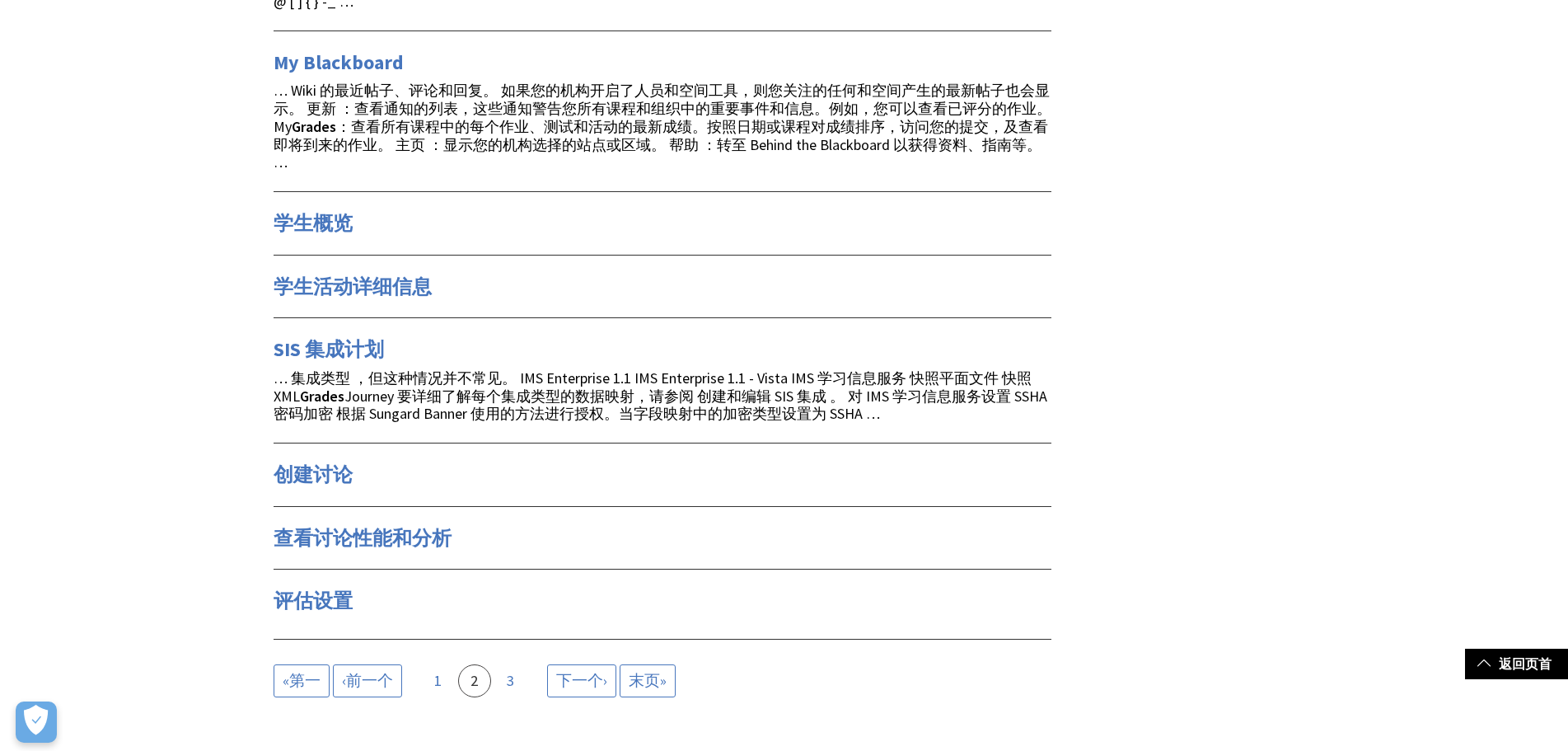
scroll to position [1237, 0]
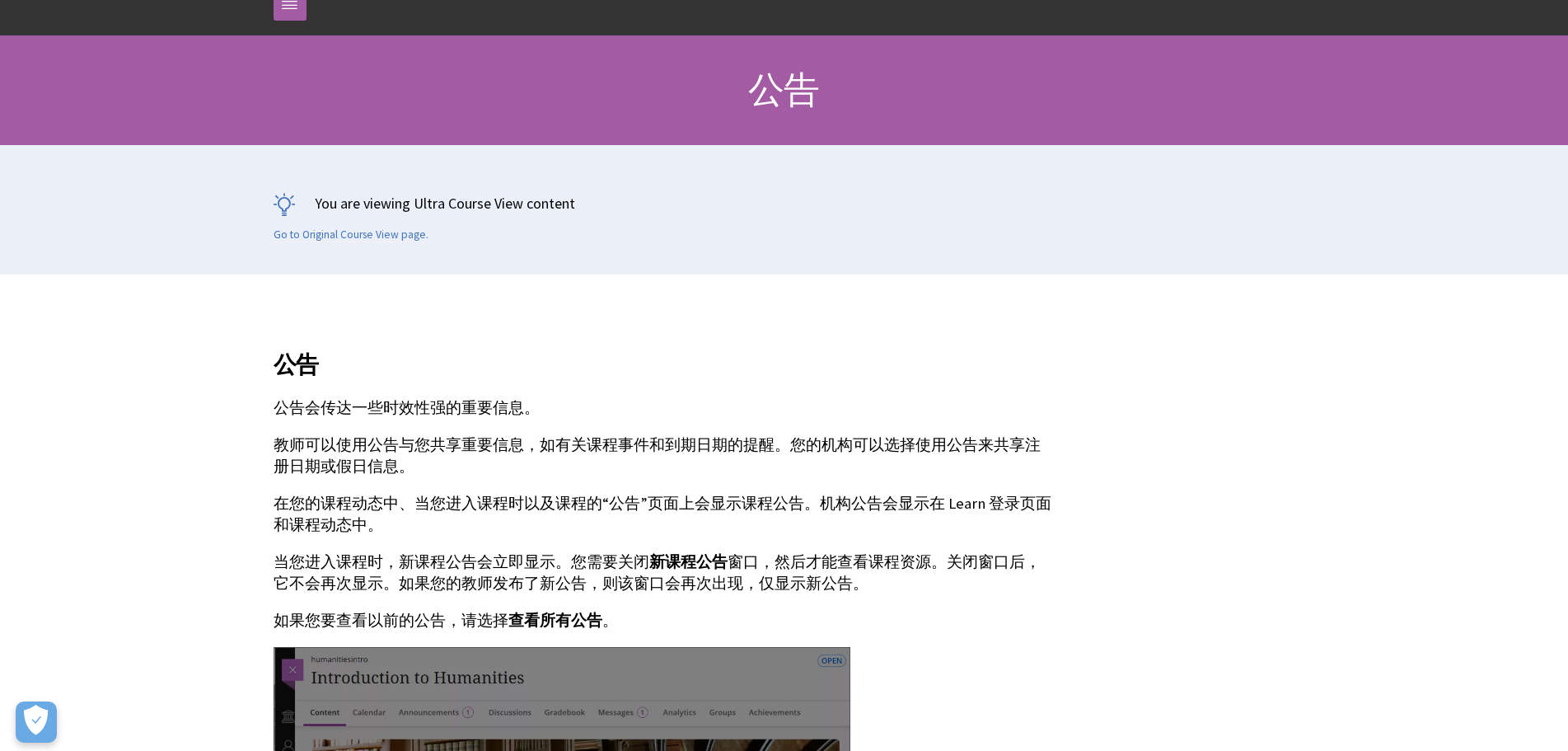
scroll to position [330, 0]
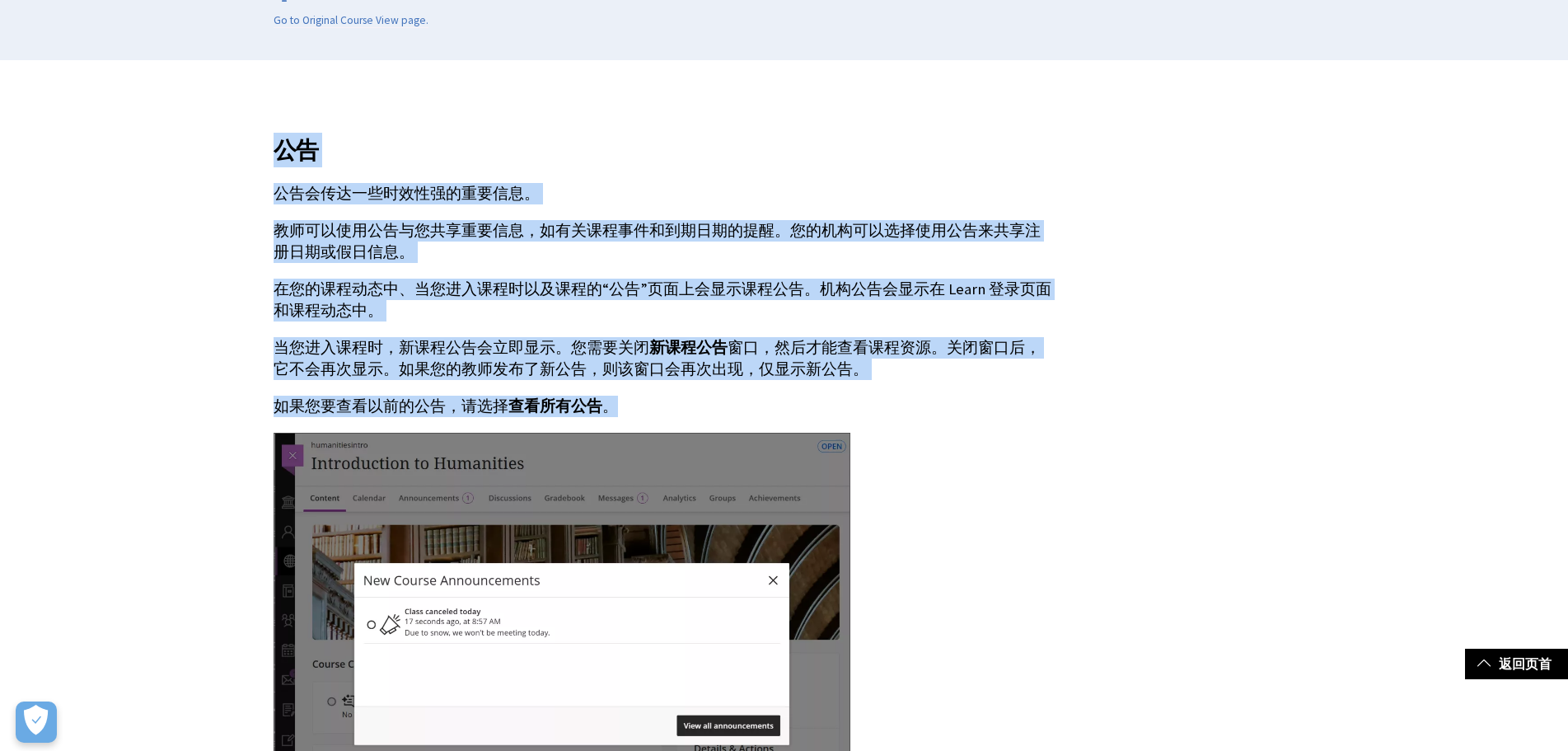
copy div "公告 公告会传达一些时效性强的重要信息。 教师可以使用公告与您共享重要信息，如有关课程事件和到期日期的提醒。您的机构可以选择使用公告来共享注册日期或假日信息。…"
drag, startPoint x: 612, startPoint y: 415, endPoint x: 283, endPoint y: 163, distance: 414.4
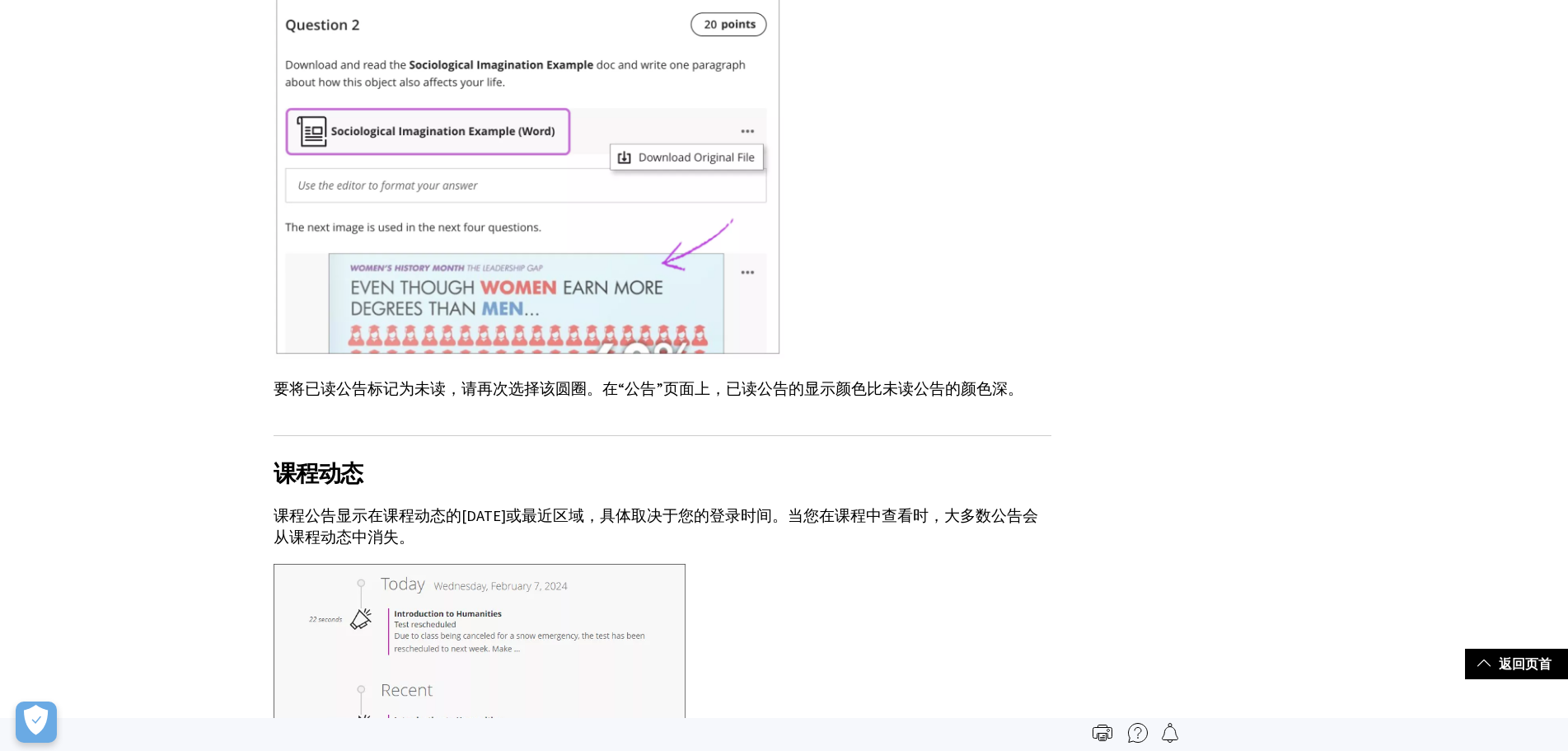
scroll to position [1276, 0]
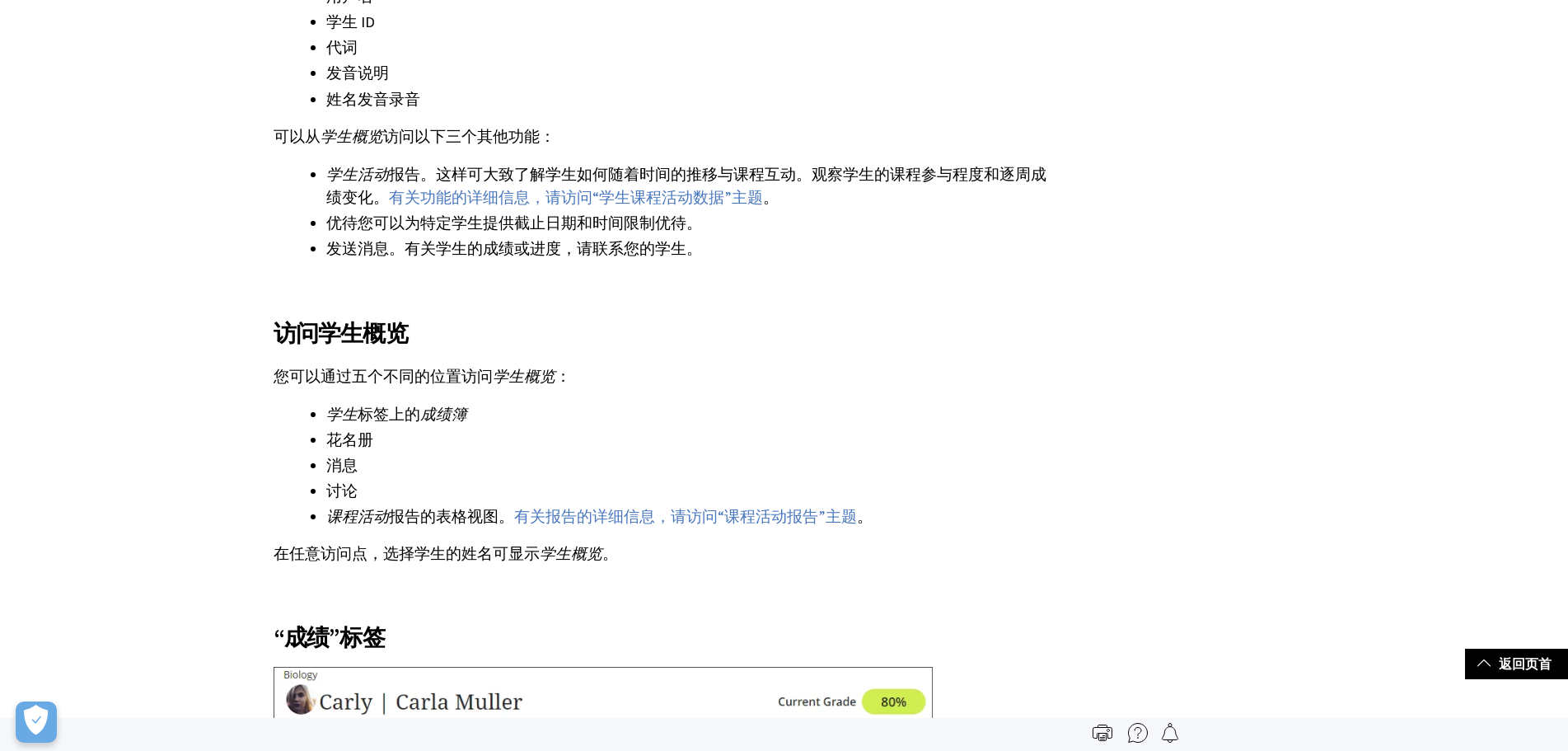
scroll to position [578, 0]
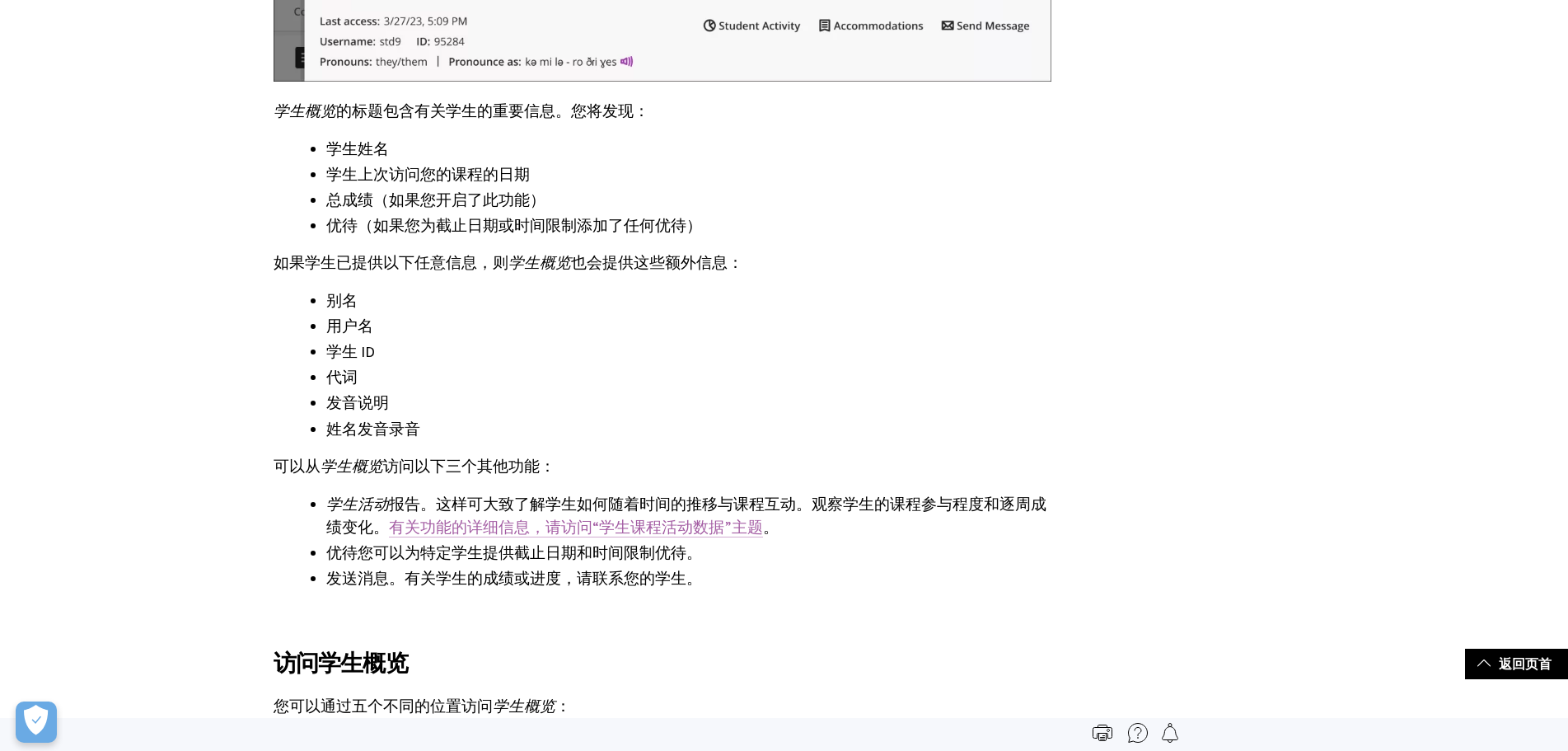
click at [650, 532] on link "有关功能的详细信息，请访问“学生课程活动数据”主题" at bounding box center [576, 527] width 374 height 20
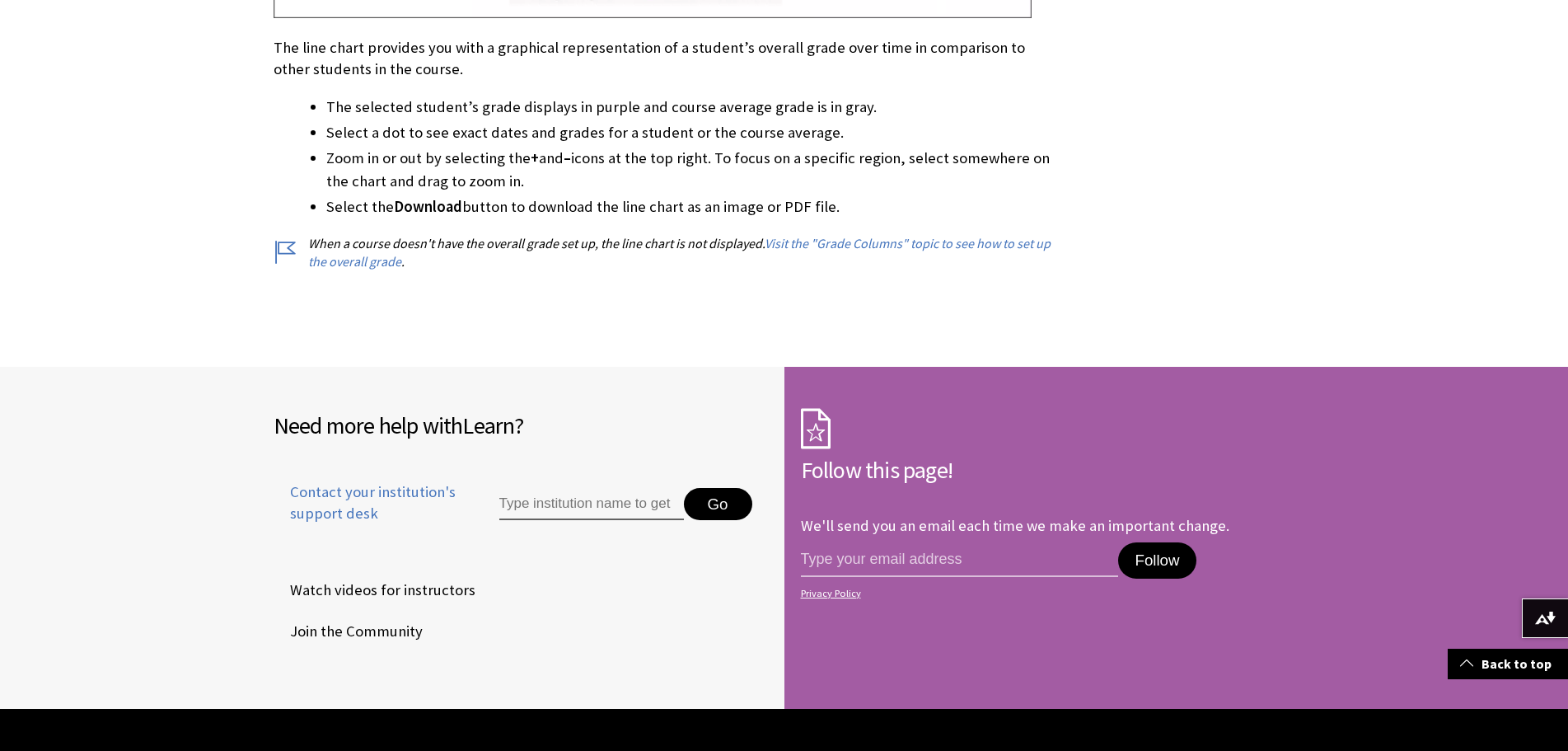
scroll to position [5823, 0]
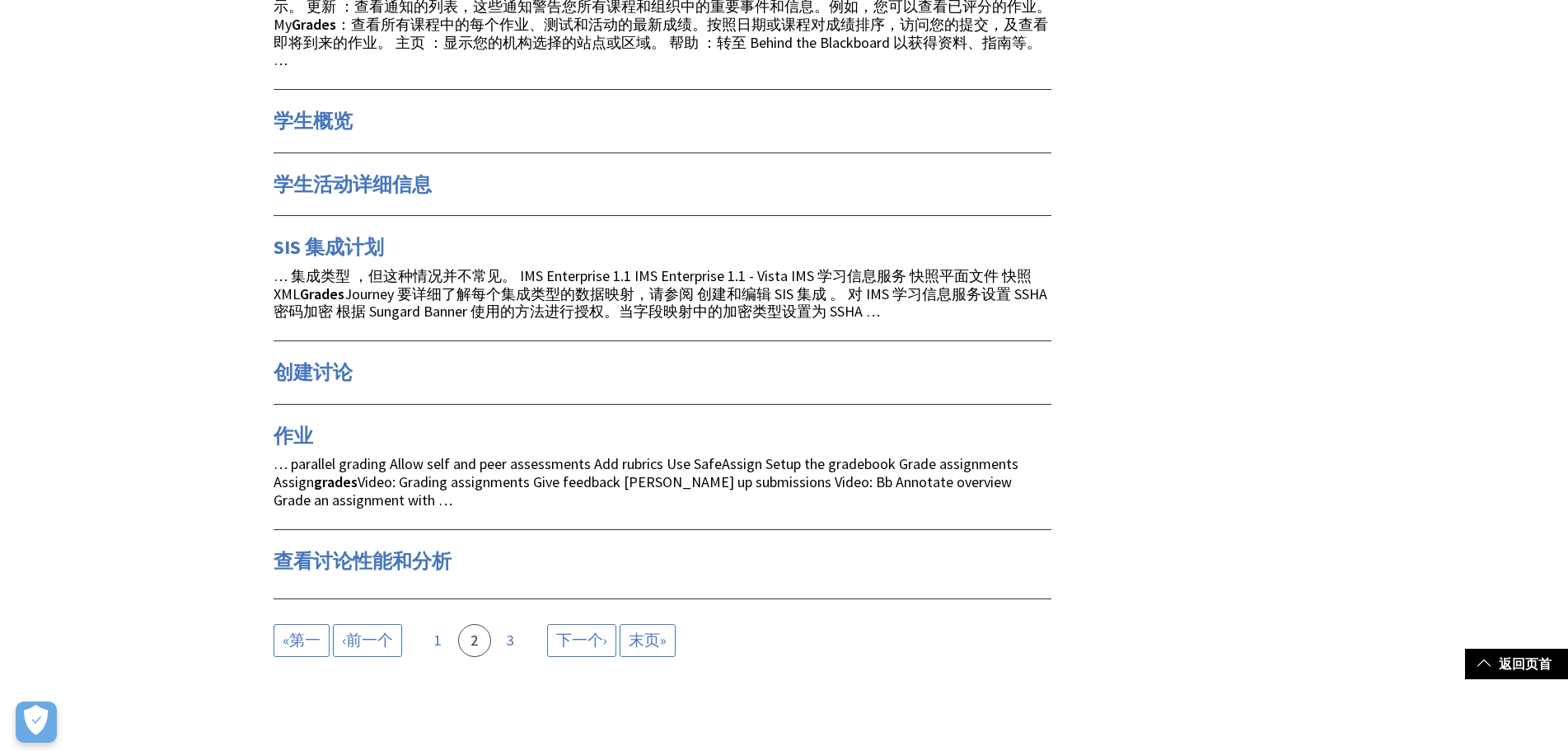
scroll to position [1264, 0]
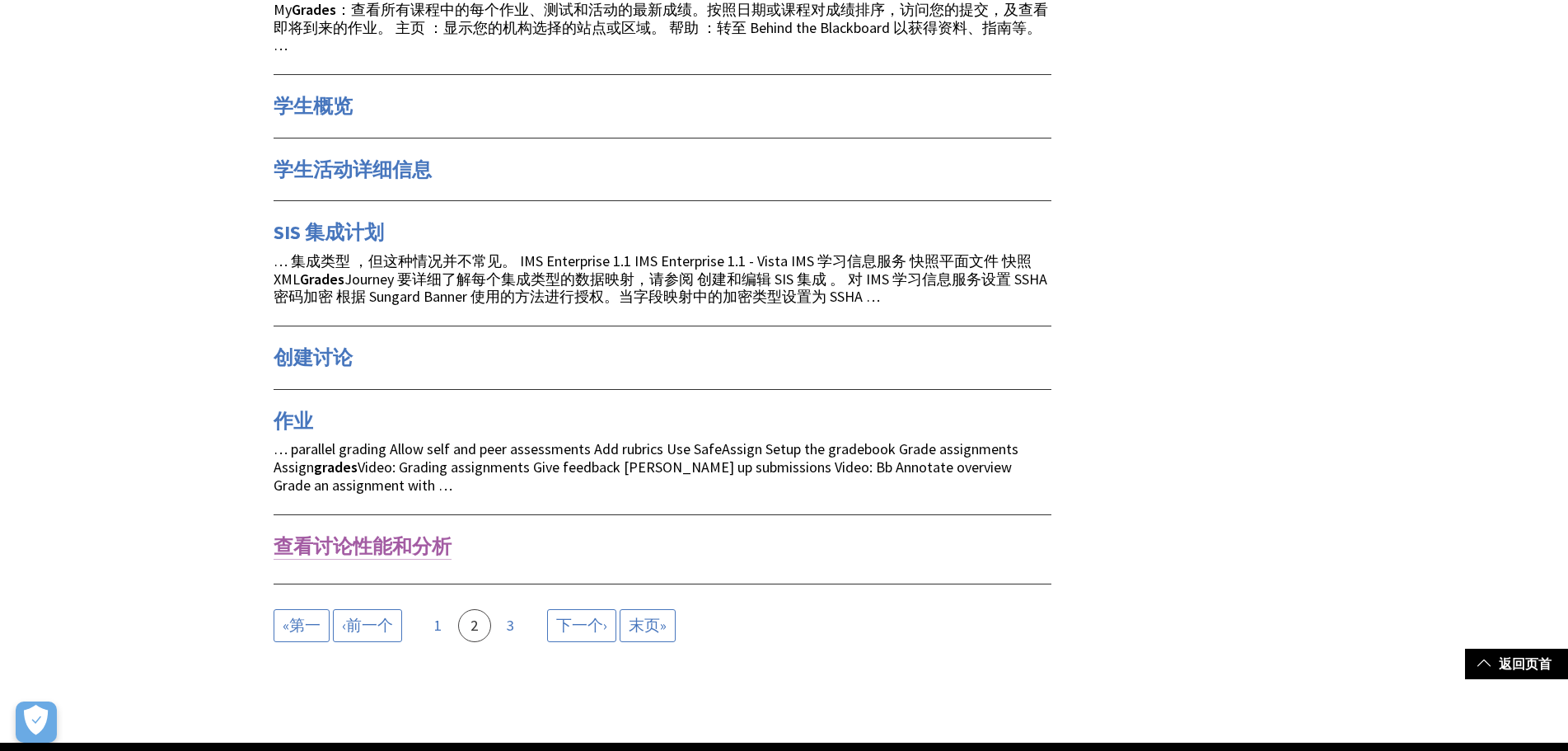
click at [423, 558] on link "查看讨论性能和分析" at bounding box center [363, 547] width 178 height 27
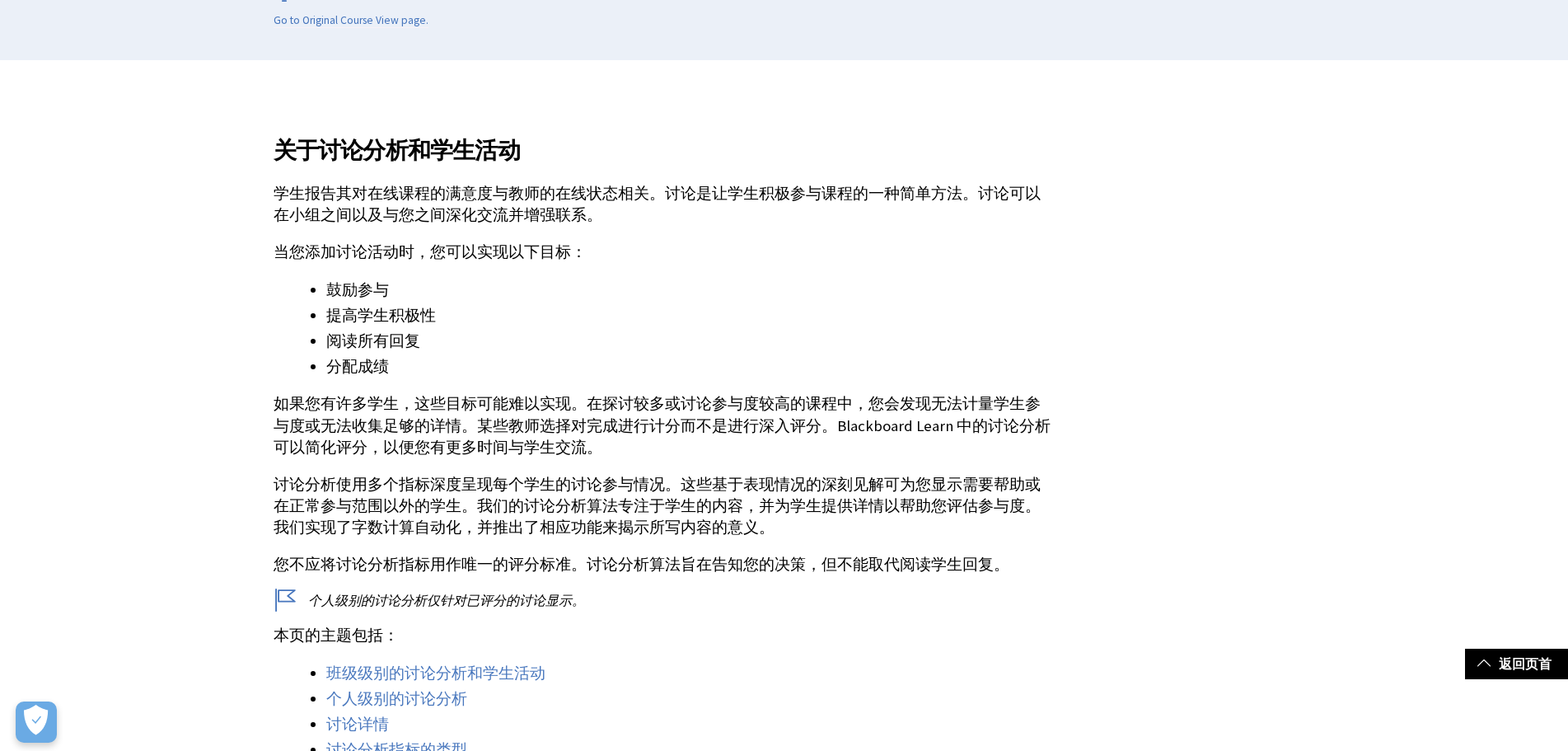
scroll to position [1495, 0]
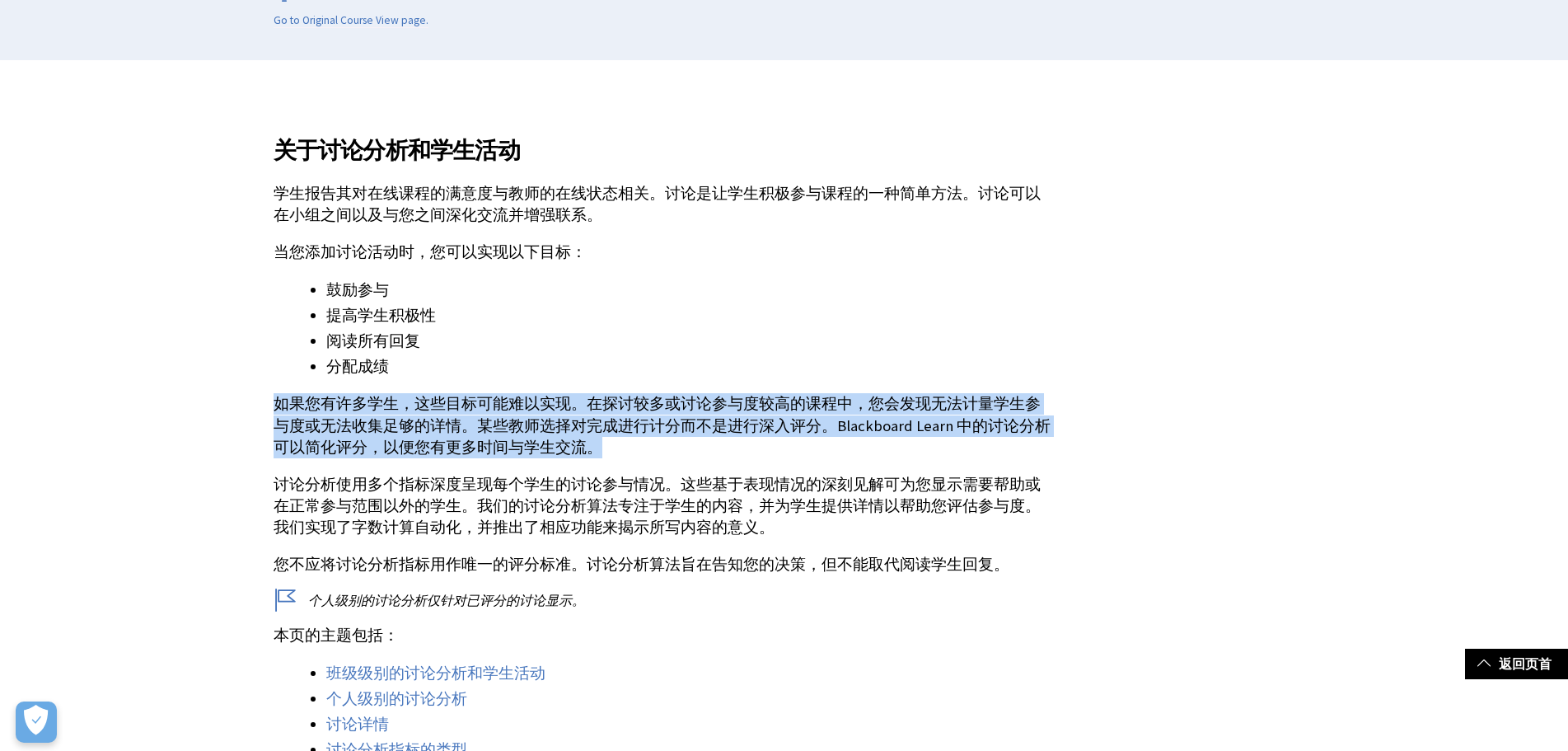
copy p "如果您有许多学生，这些目标可能难以实现。在探讨较多或讨论参与度较高的课程中，您会发现无法计量学生参与度或无法收集足够的详情。某些教师选择对完成进行计分而不是进…"
drag, startPoint x: 600, startPoint y: 451, endPoint x: 279, endPoint y: 406, distance: 324.1
click at [279, 406] on p "如果您有许多学生，这些目标可能难以实现。在探讨较多或讨论参与度较高的课程中，您会发现无法计量学生参与度或无法收集足够的详情。某些教师选择对完成进行计分而不是进…" at bounding box center [662, 426] width 778 height 65
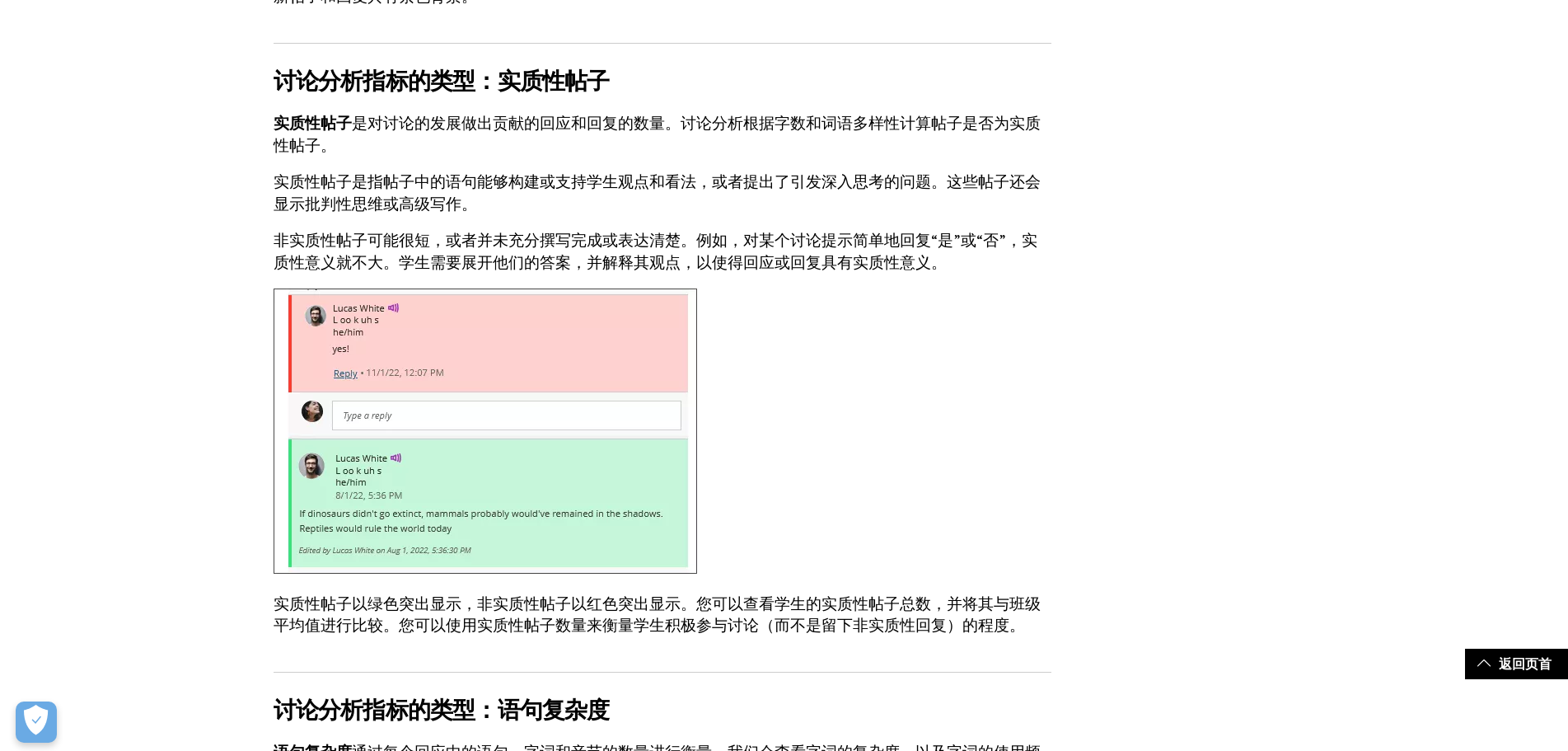
scroll to position [5278, 0]
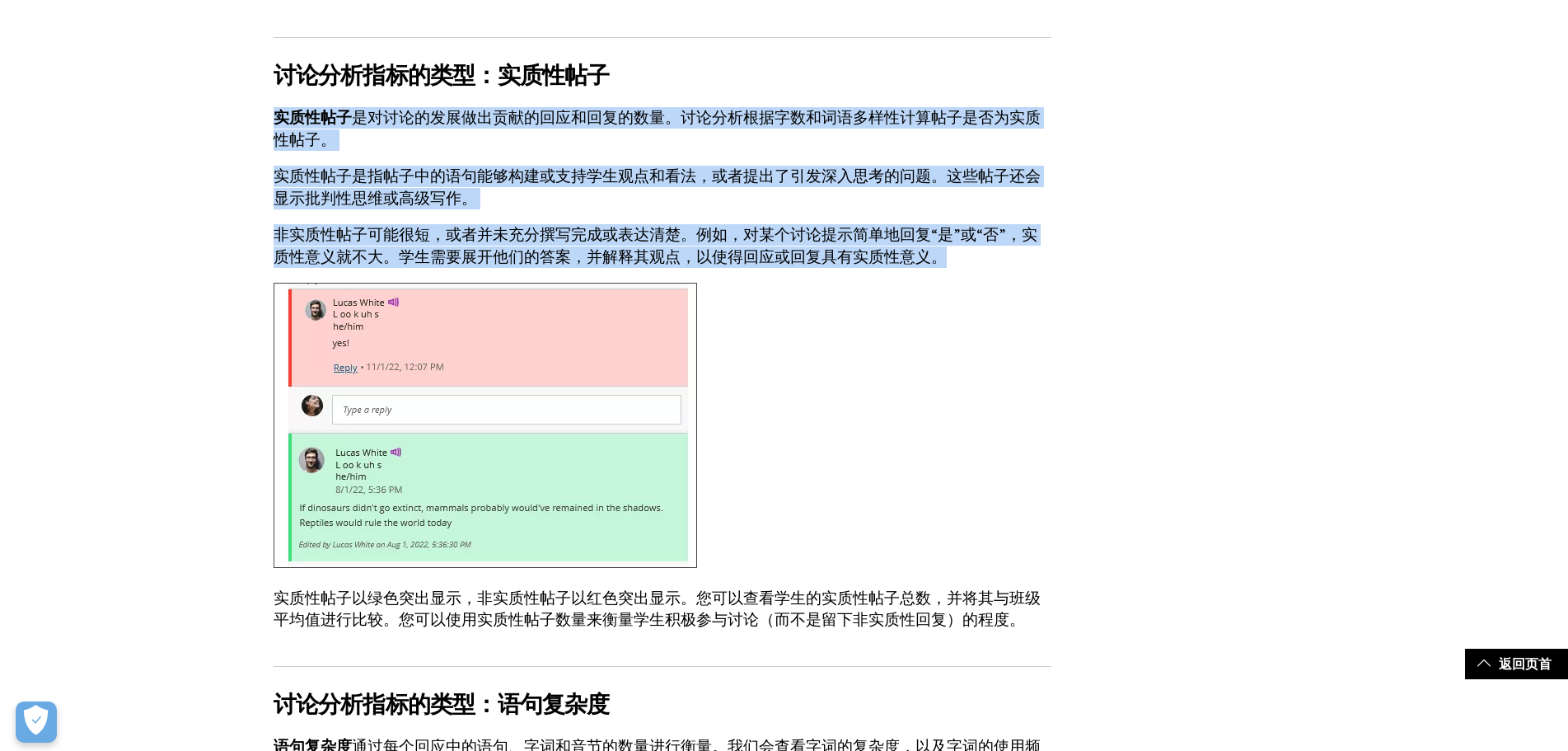
copy div "实质性帖子 是对讨论的发展做出贡献的回应和回复的数量。讨论分析根据字数和词语多样性计算帖子是否为实质性帖子。 实质性帖子是指帖子中的语句能够构建或支持学生观点…"
drag, startPoint x: 950, startPoint y: 233, endPoint x: 270, endPoint y: 86, distance: 695.7
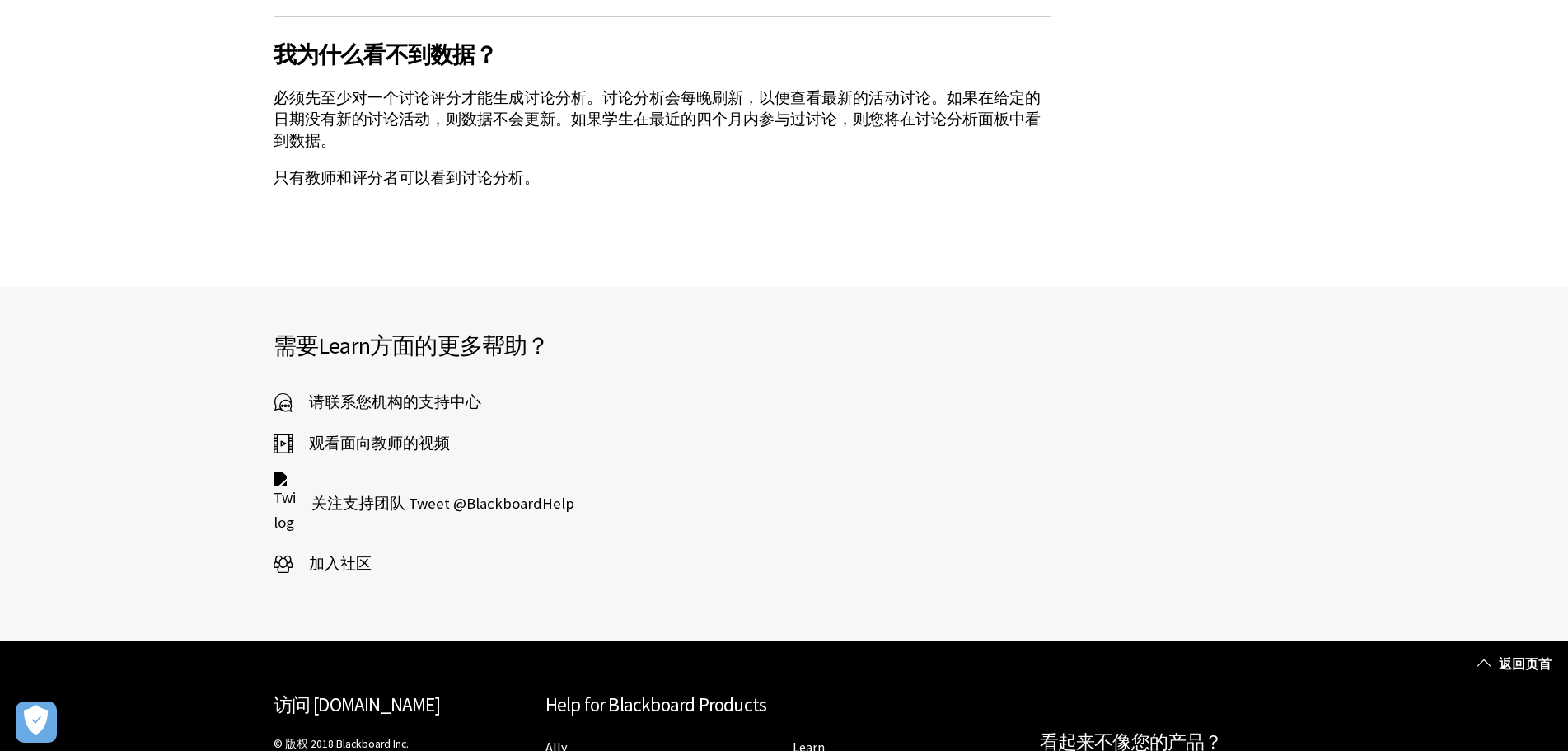
scroll to position [9978, 0]
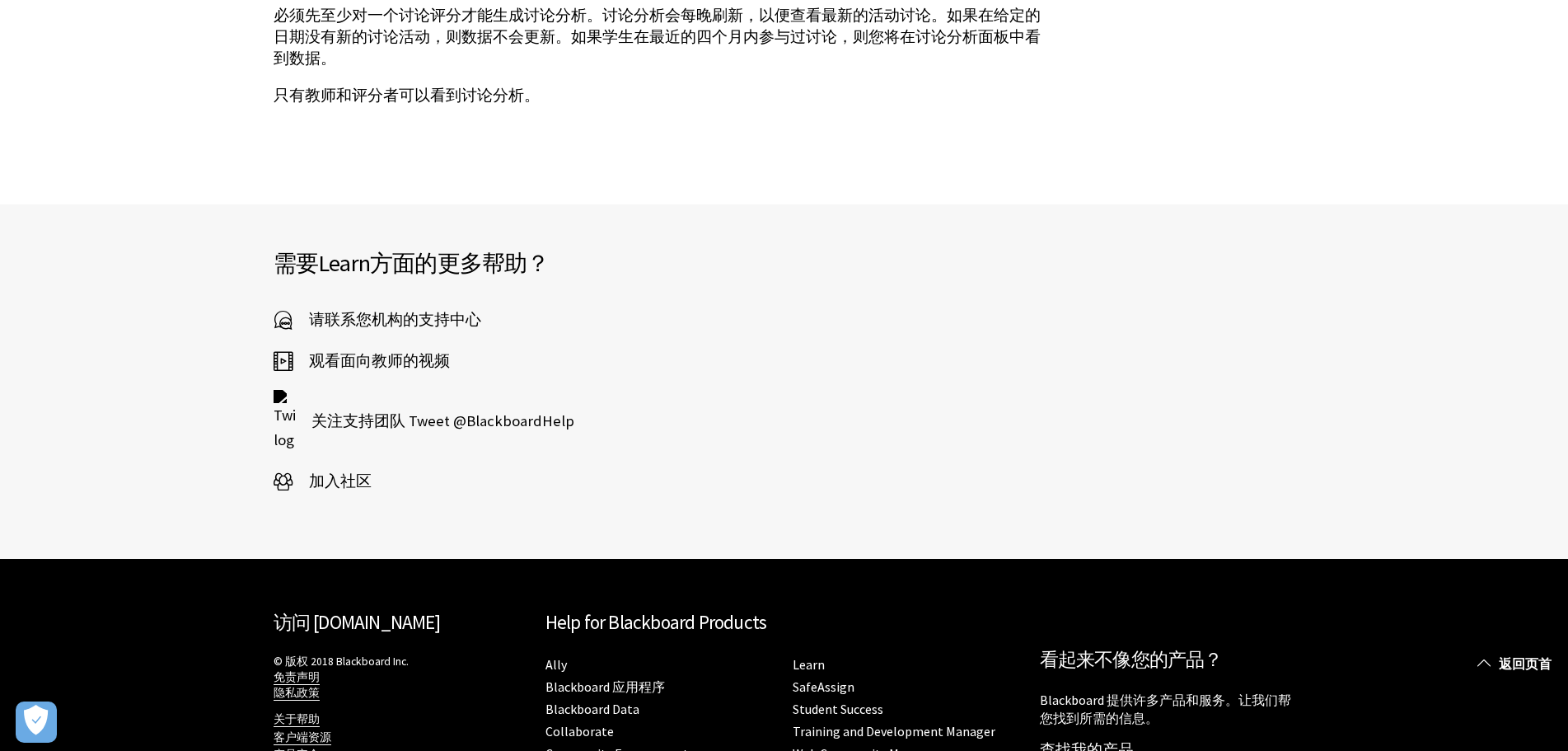
click at [381, 348] on span "观看面向教师的视频" at bounding box center [371, 360] width 158 height 25
click at [364, 469] on span "加入社区" at bounding box center [332, 481] width 79 height 25
